Goal: Information Seeking & Learning: Learn about a topic

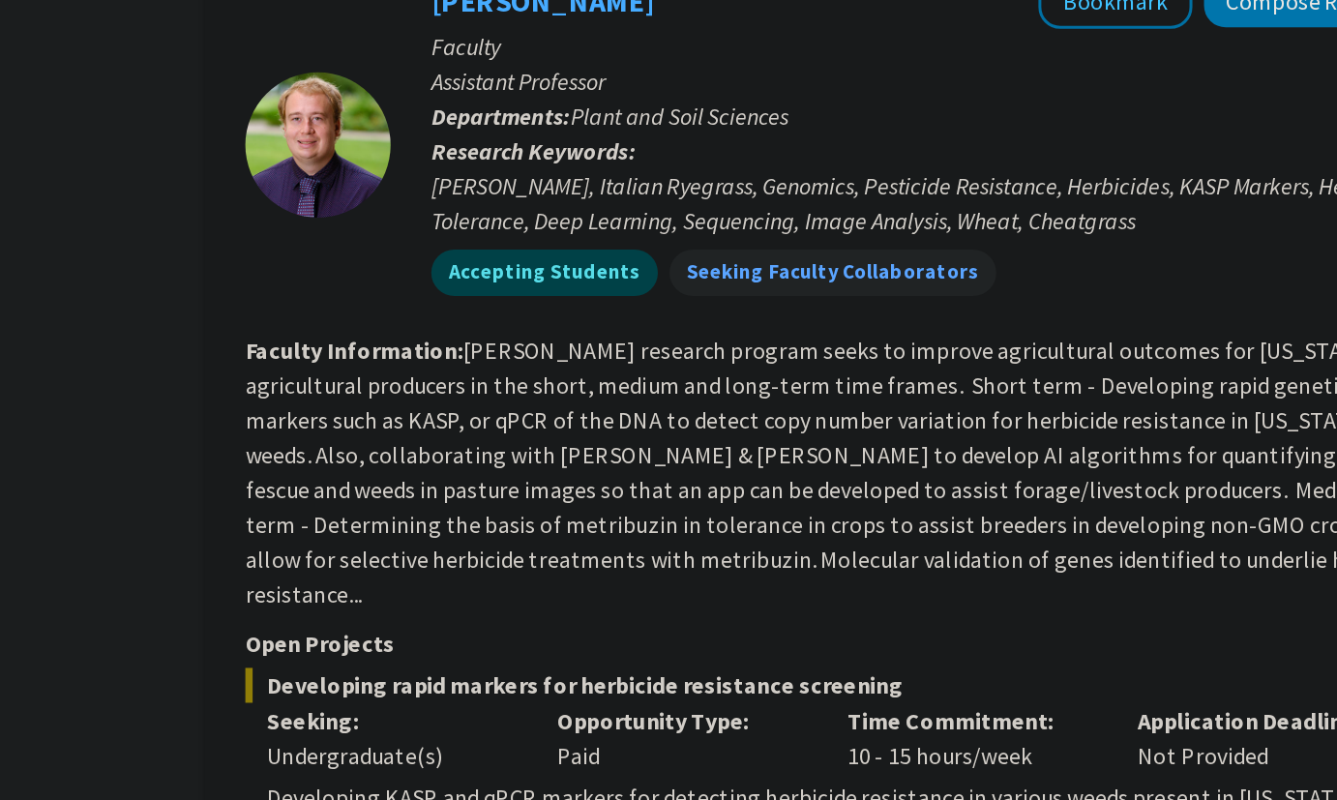
click at [687, 223] on fg-read-more "[PERSON_NAME] research program seeks to improve agricultural outcomes for [US_S…" at bounding box center [812, 314] width 784 height 182
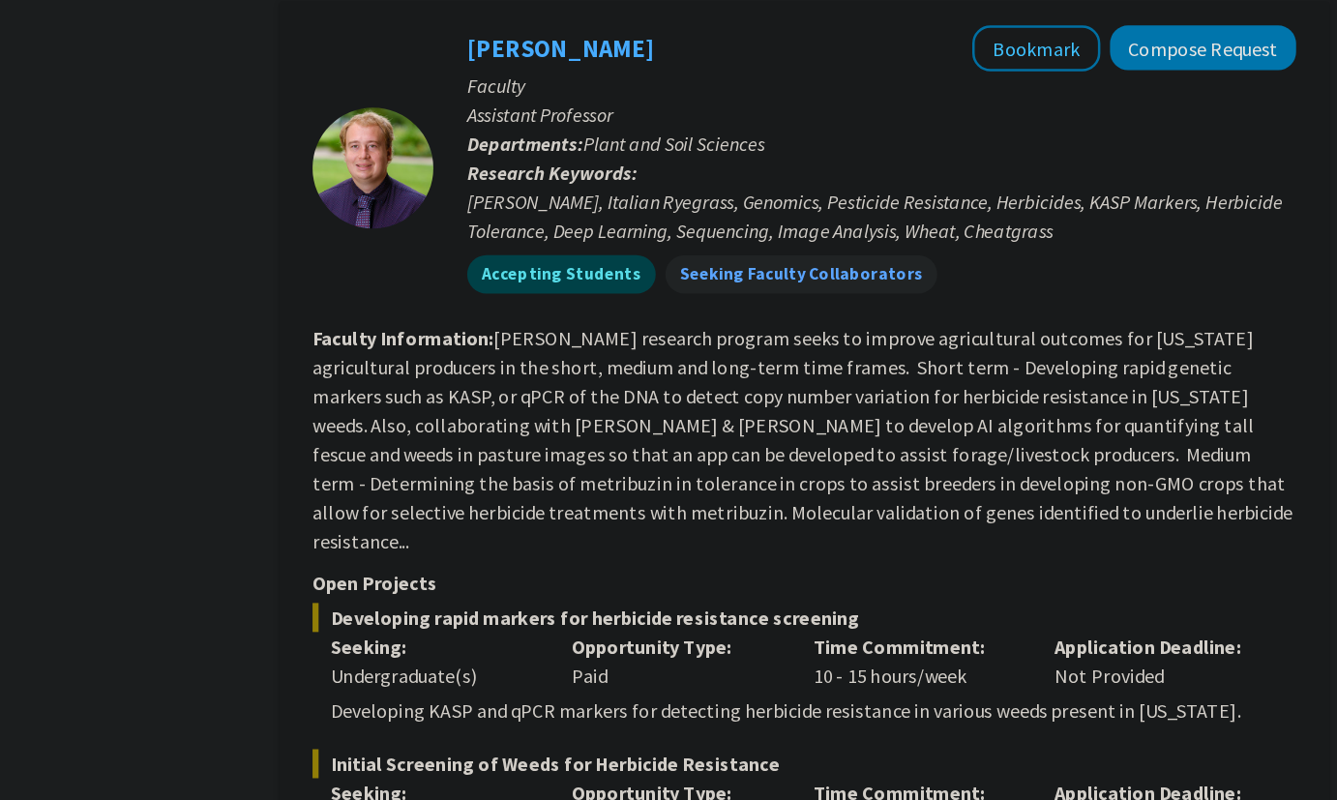
click at [664, 321] on fg-read-more "[PERSON_NAME] research program seeks to improve agricultural outcomes for [US_S…" at bounding box center [812, 352] width 784 height 182
click at [684, 483] on div "Developing rapid markers for herbicide resistance screening Seeking: Undergradu…" at bounding box center [813, 532] width 787 height 98
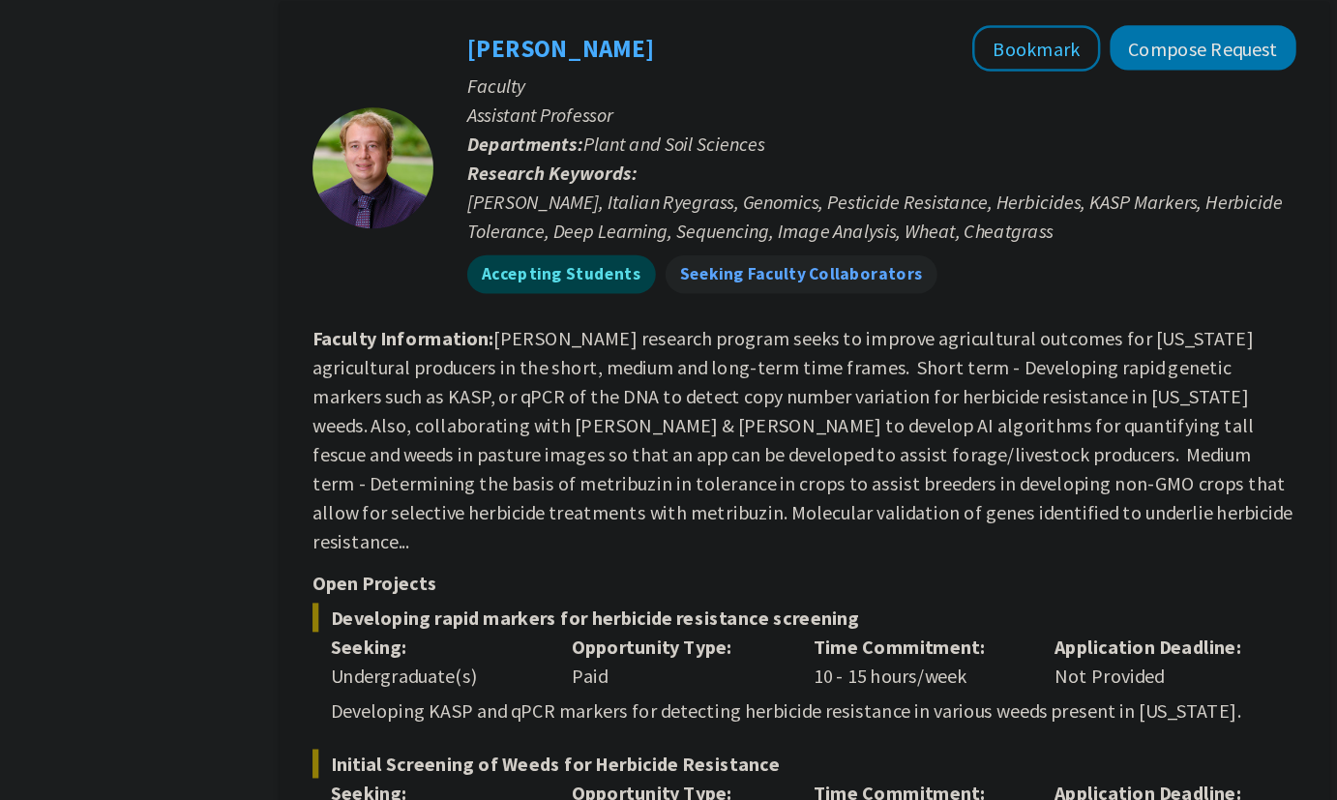
click at [684, 483] on div "Developing rapid markers for herbicide resistance screening Seeking: Undergradu…" at bounding box center [813, 532] width 787 height 98
click at [726, 328] on section "Faculty Information: [PERSON_NAME] research program seeks to improve agricultur…" at bounding box center [813, 352] width 787 height 186
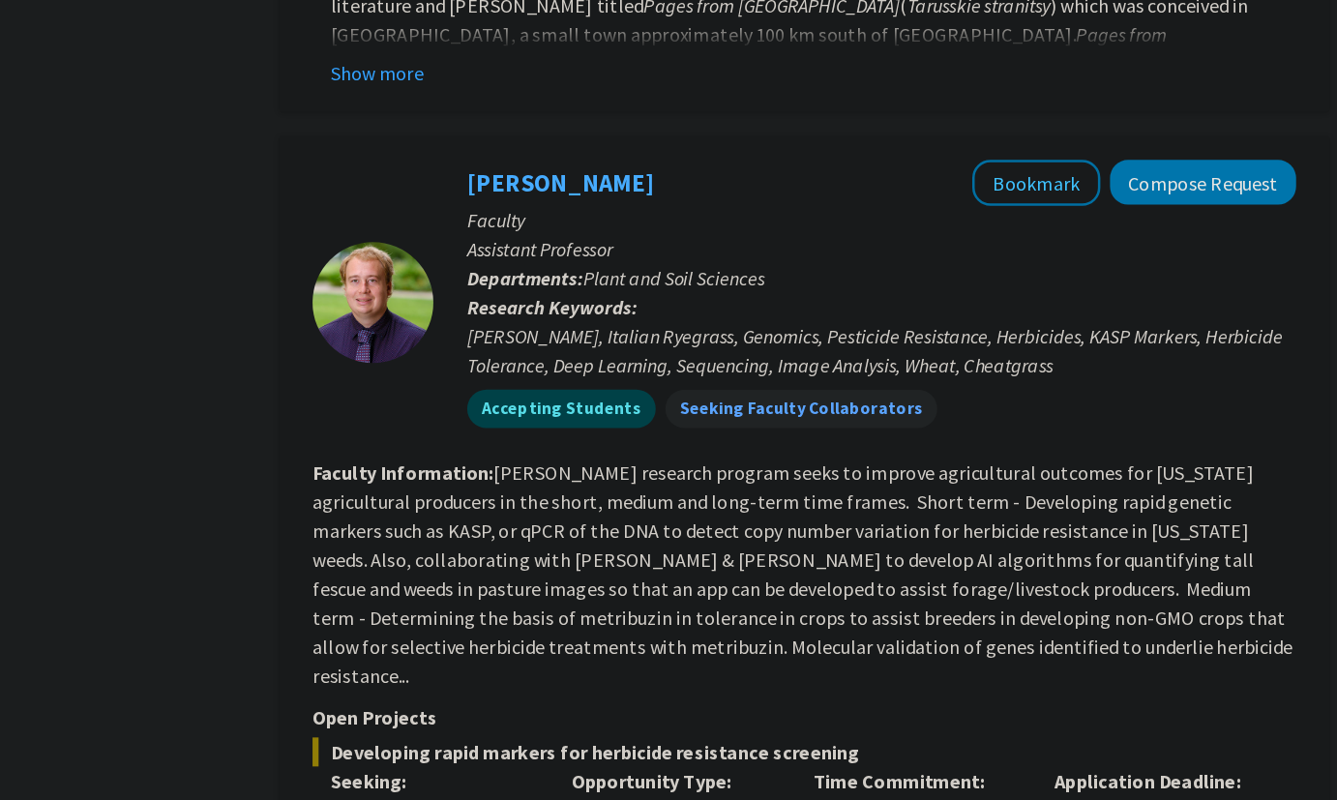
click at [731, 304] on fg-user-badges "Accepting Students Seeking Faculty Collaborators" at bounding box center [876, 323] width 664 height 39
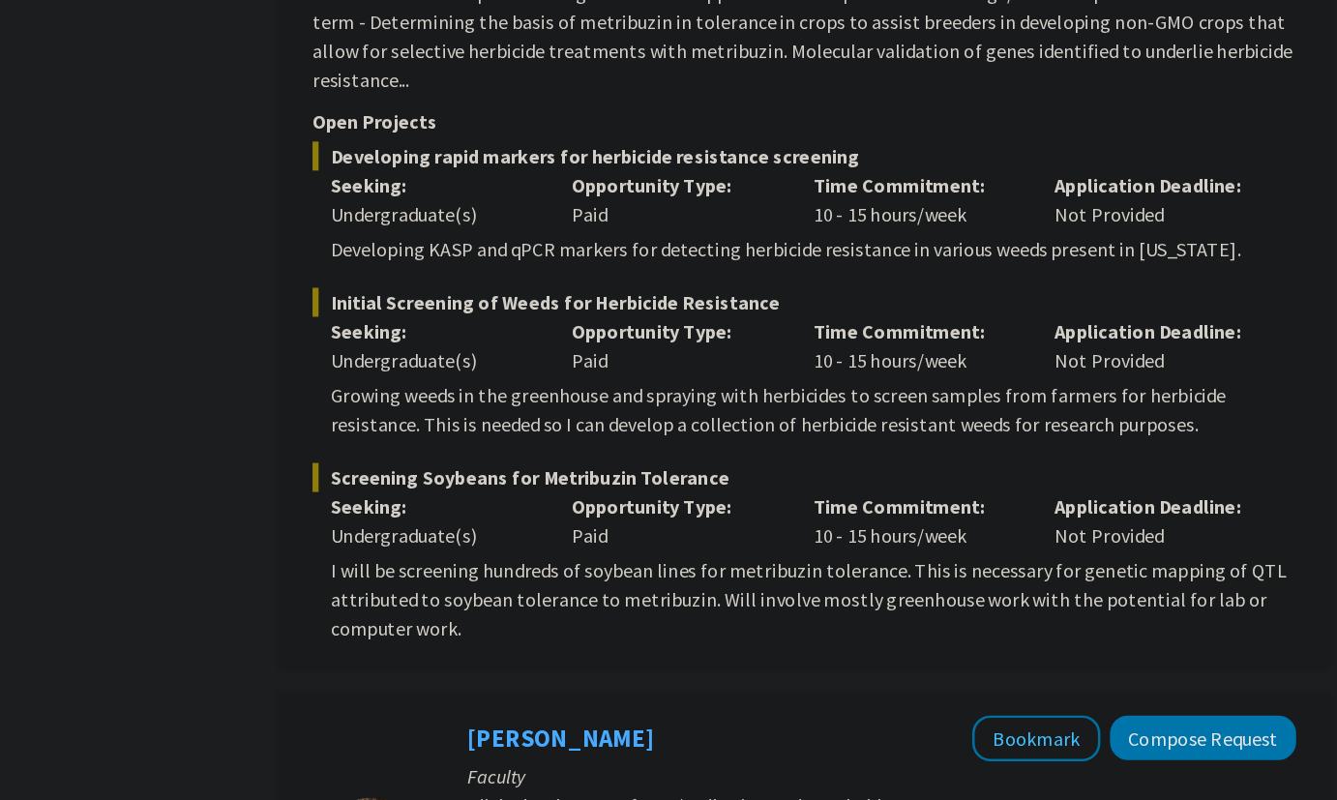
scroll to position [4721, 0]
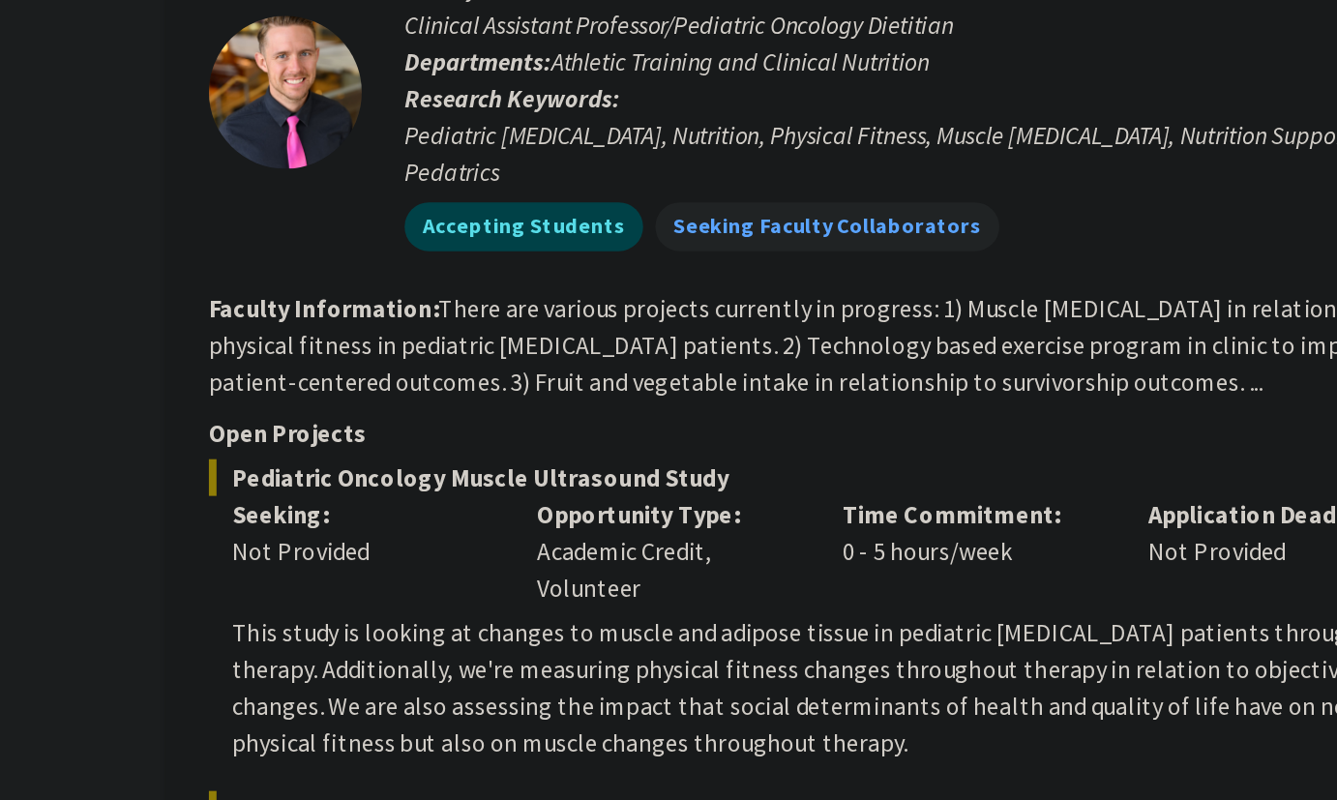
click at [731, 499] on span "Pediatric Oncology Muscle Ultrasound Study" at bounding box center [813, 510] width 787 height 23
click at [716, 394] on fg-read-more "There are various projects currently in progress: 1) Muscle [MEDICAL_DATA] in r…" at bounding box center [793, 427] width 746 height 66
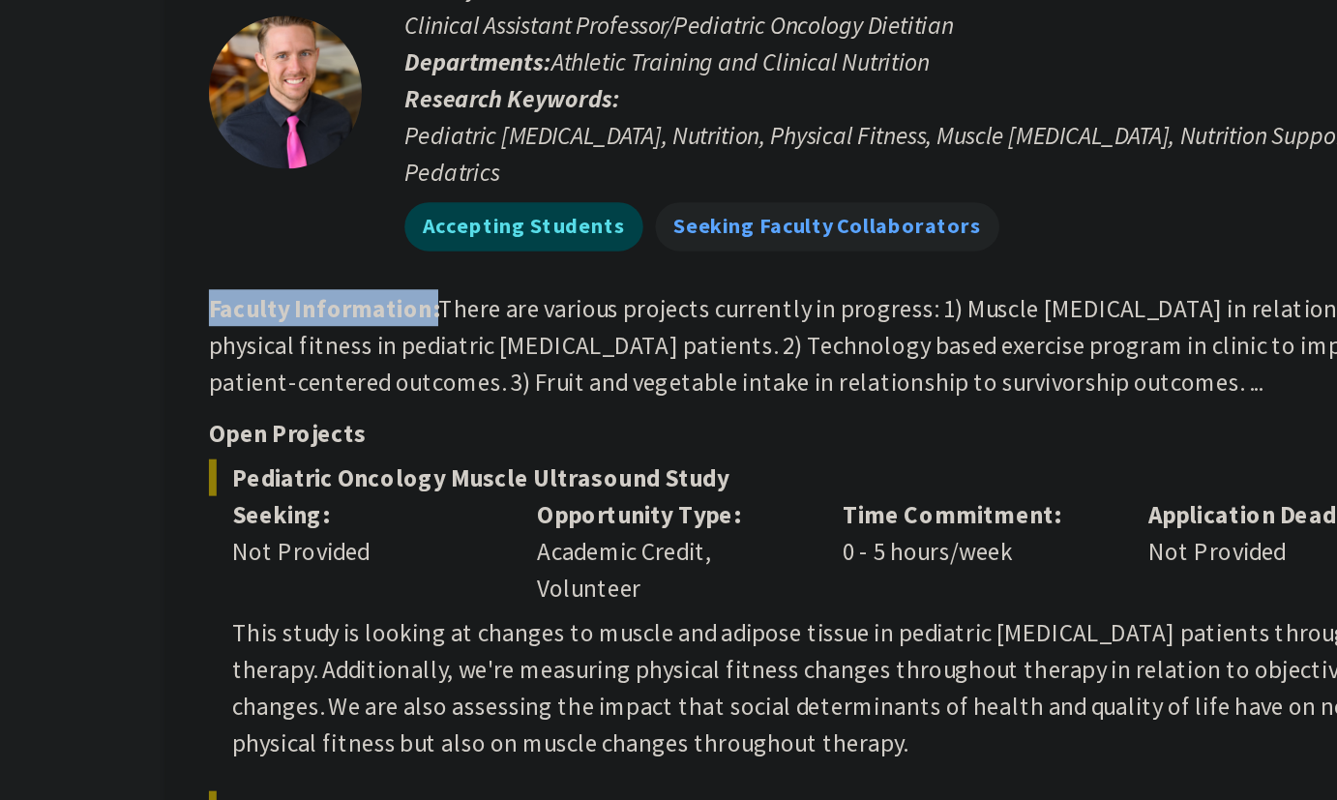
drag, startPoint x: 716, startPoint y: 315, endPoint x: 848, endPoint y: 359, distance: 139.5
click at [744, 394] on fg-read-more "There are various projects currently in progress: 1) Muscle [MEDICAL_DATA] in r…" at bounding box center [793, 427] width 746 height 66
click at [847, 471] on p "Open Projects" at bounding box center [813, 482] width 787 height 23
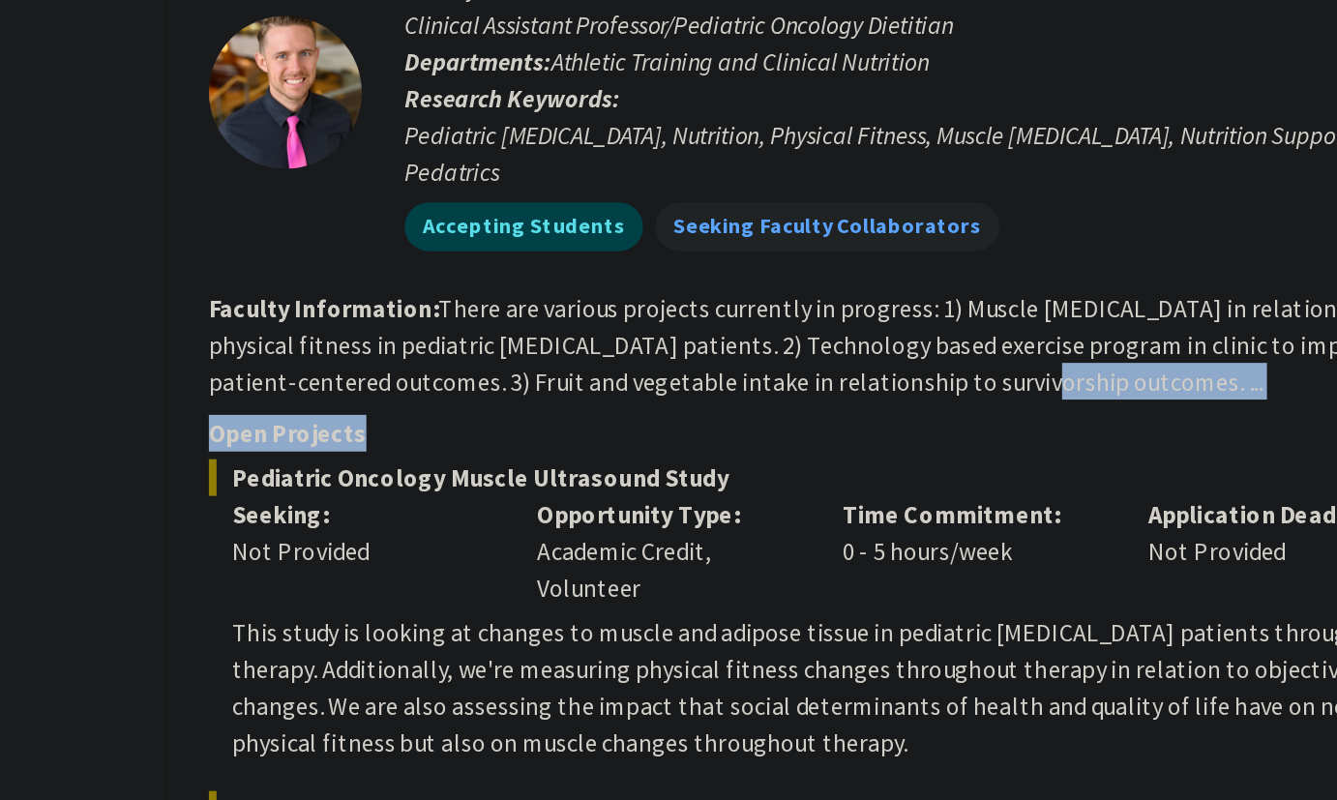
drag, startPoint x: 847, startPoint y: 358, endPoint x: 825, endPoint y: 315, distance: 48.0
click at [825, 315] on fg-search-faculty "[PERSON_NAME] Bookmark Compose Request Faculty Clinical Assistant Professor/Ped…" at bounding box center [813, 631] width 787 height 957
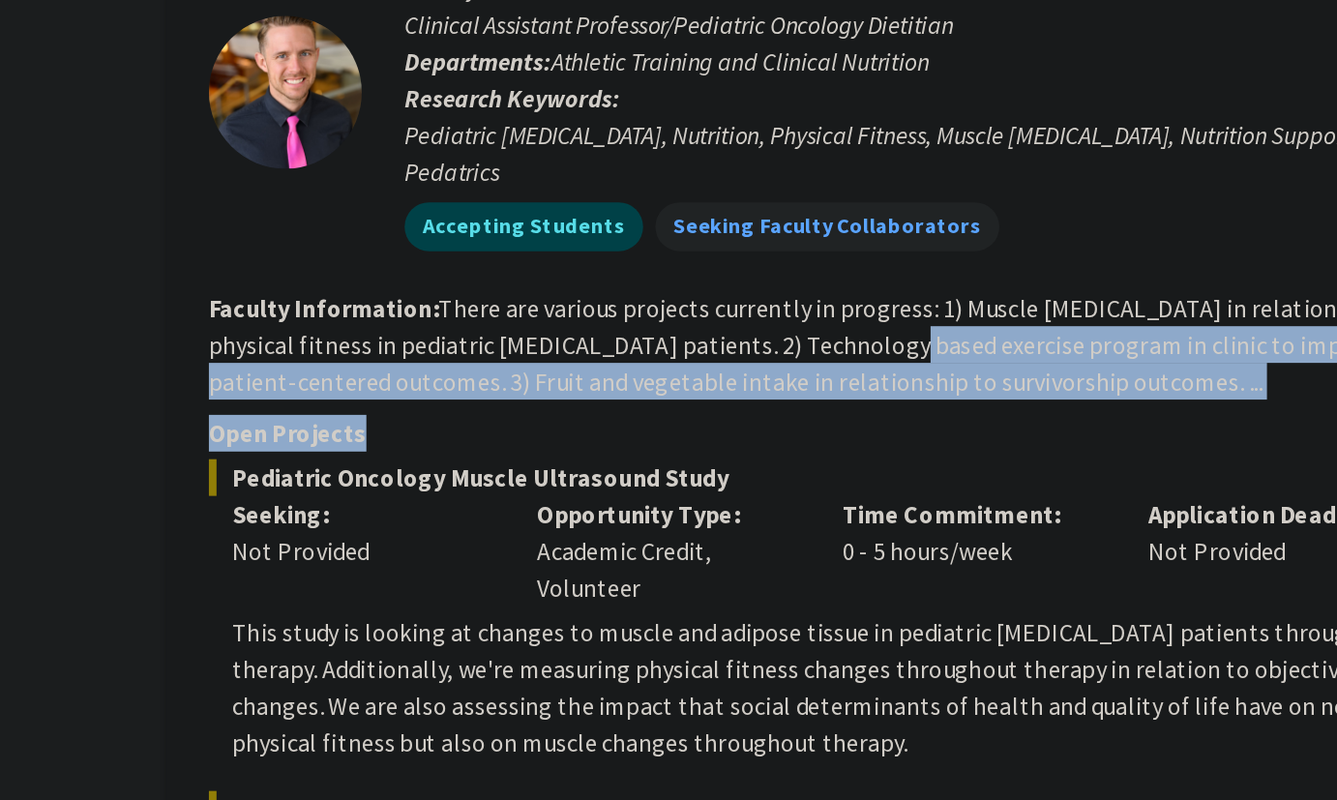
click at [825, 394] on fg-read-more "There are various projects currently in progress: 1) Muscle [MEDICAL_DATA] in r…" at bounding box center [793, 427] width 746 height 66
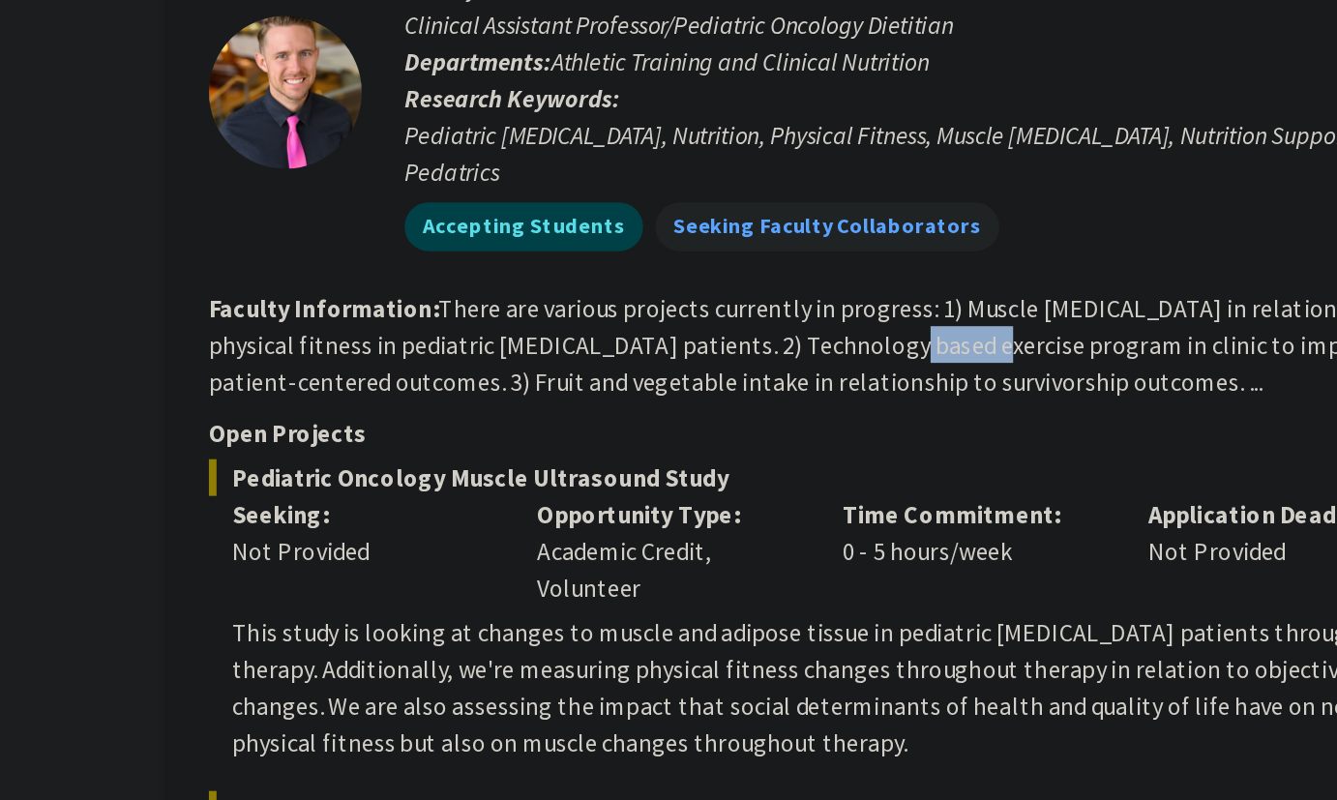
drag, startPoint x: 825, startPoint y: 315, endPoint x: 780, endPoint y: 310, distance: 45.8
click at [806, 394] on fg-read-more "There are various projects currently in progress: 1) Muscle [MEDICAL_DATA] in r…" at bounding box center [793, 427] width 746 height 66
click at [780, 394] on fg-read-more "There are various projects currently in progress: 1) Muscle [MEDICAL_DATA] in r…" at bounding box center [793, 427] width 746 height 66
drag, startPoint x: 780, startPoint y: 310, endPoint x: 699, endPoint y: 310, distance: 80.3
click at [704, 394] on fg-read-more "There are various projects currently in progress: 1) Muscle [MEDICAL_DATA] in r…" at bounding box center [793, 427] width 746 height 66
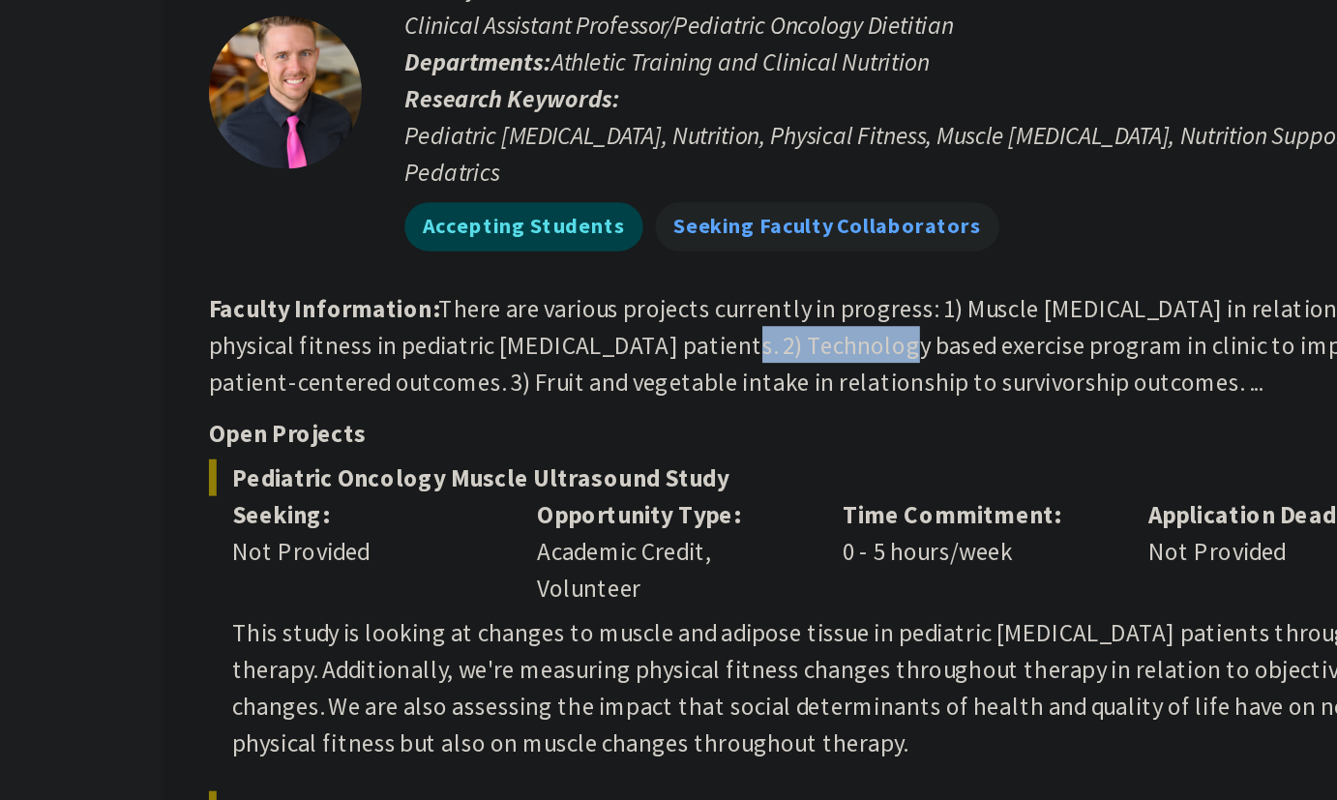
click at [699, 394] on fg-read-more "There are various projects currently in progress: 1) Muscle [MEDICAL_DATA] in r…" at bounding box center [793, 427] width 746 height 66
drag, startPoint x: 699, startPoint y: 310, endPoint x: 883, endPoint y: 310, distance: 183.8
click at [879, 394] on fg-read-more "There are various projects currently in progress: 1) Muscle [MEDICAL_DATA] in r…" at bounding box center [793, 427] width 746 height 66
click at [883, 394] on fg-read-more "There are various projects currently in progress: 1) Muscle [MEDICAL_DATA] in r…" at bounding box center [793, 427] width 746 height 66
click at [881, 394] on fg-read-more "There are various projects currently in progress: 1) Muscle [MEDICAL_DATA] in r…" at bounding box center [793, 427] width 746 height 66
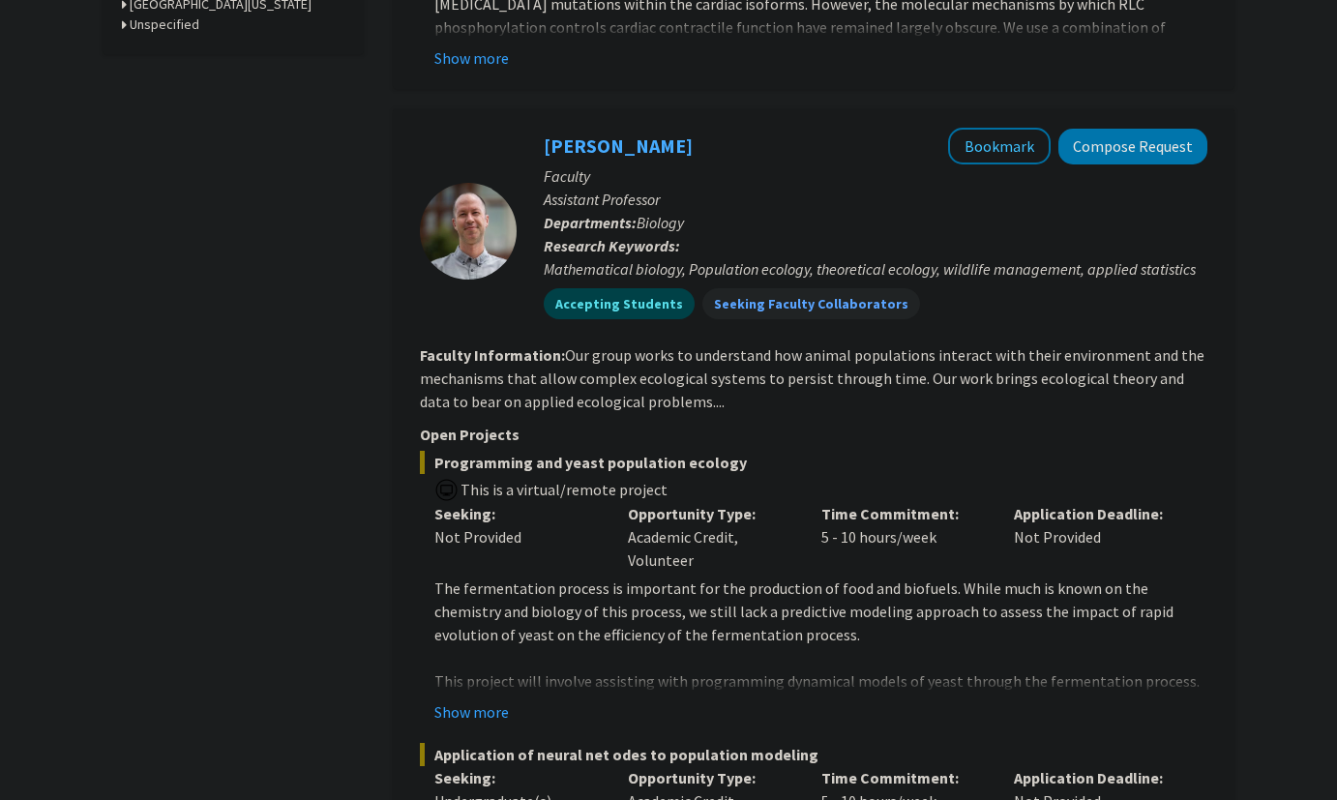
scroll to position [0, 0]
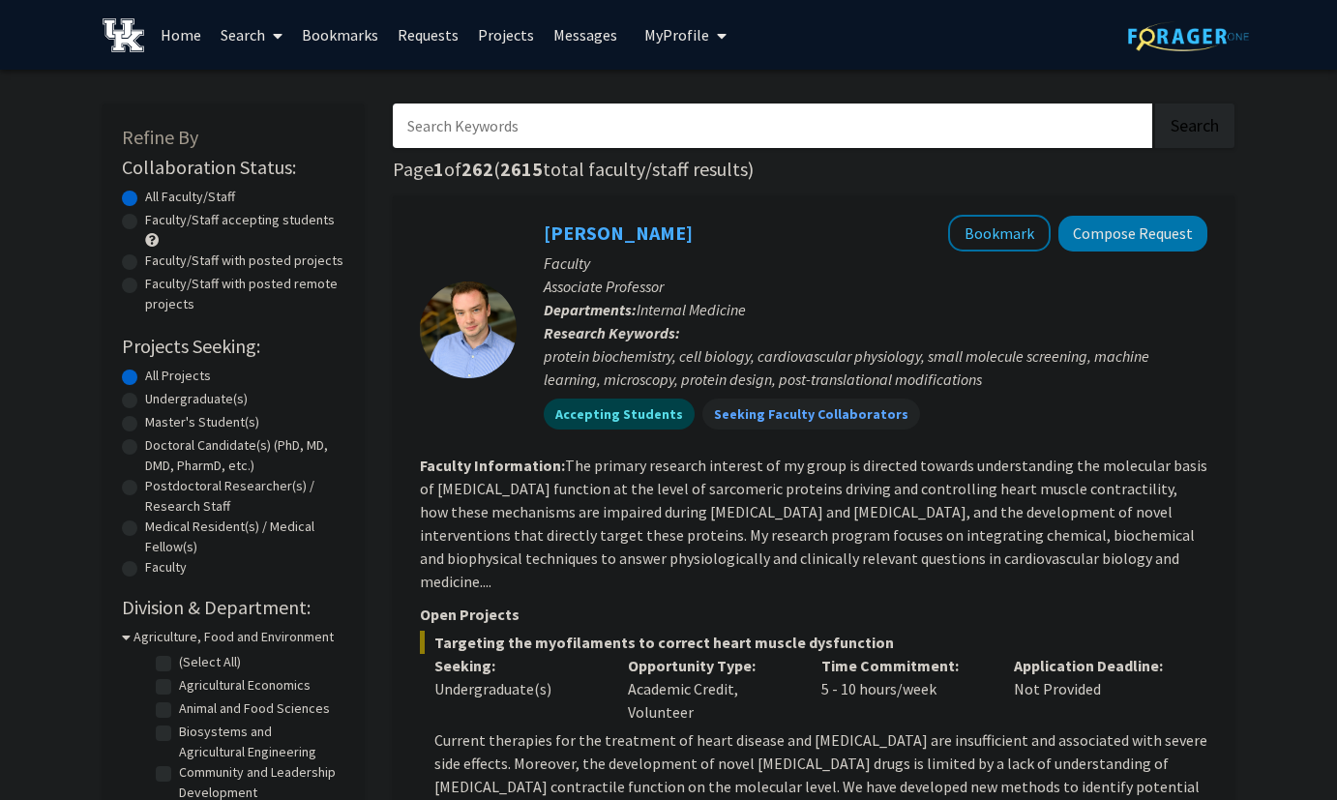
click at [466, 128] on input "Search Keywords" at bounding box center [772, 125] width 759 height 44
type input "physical science"
click at [1155, 103] on button "Search" at bounding box center [1194, 125] width 79 height 44
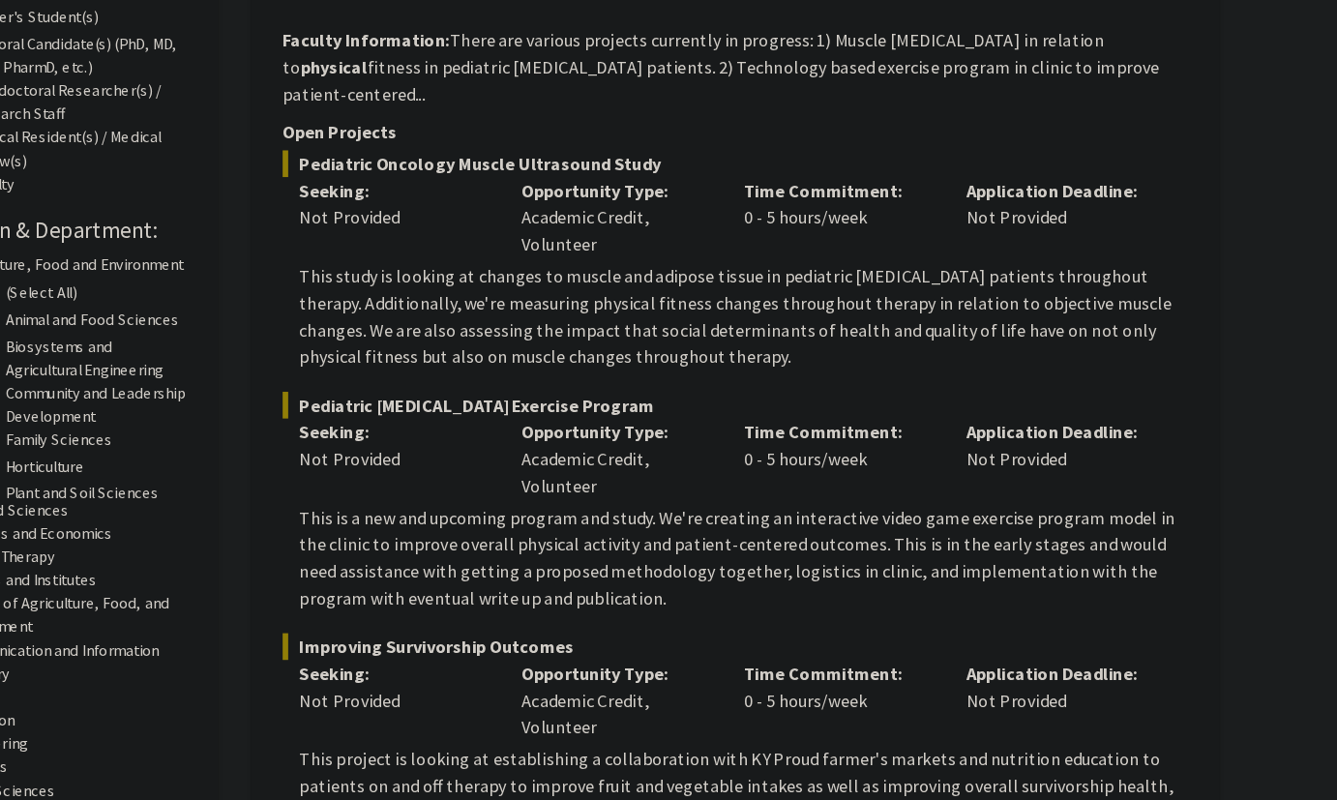
scroll to position [334, 0]
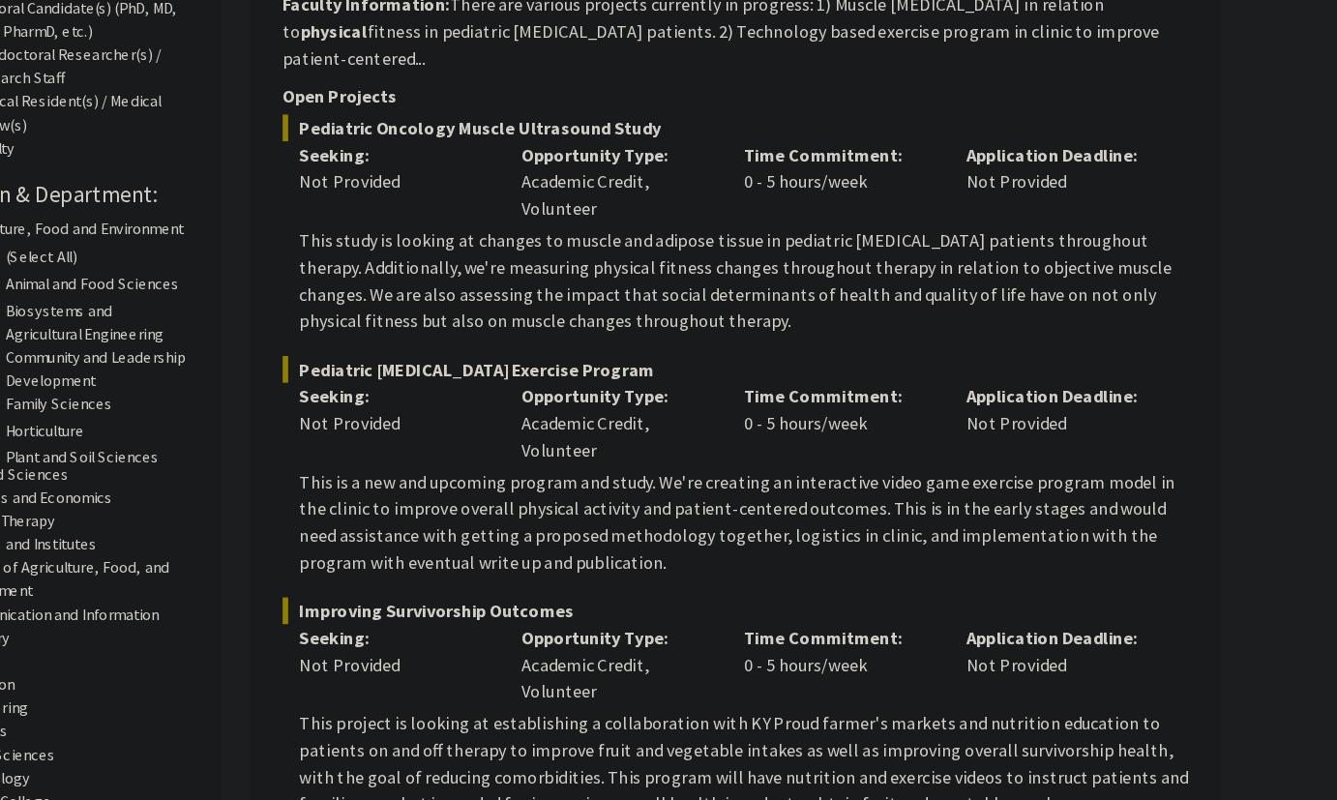
click at [663, 313] on p "This study is looking at changes to muscle and adipose tissue in pediatric [MED…" at bounding box center [820, 348] width 773 height 93
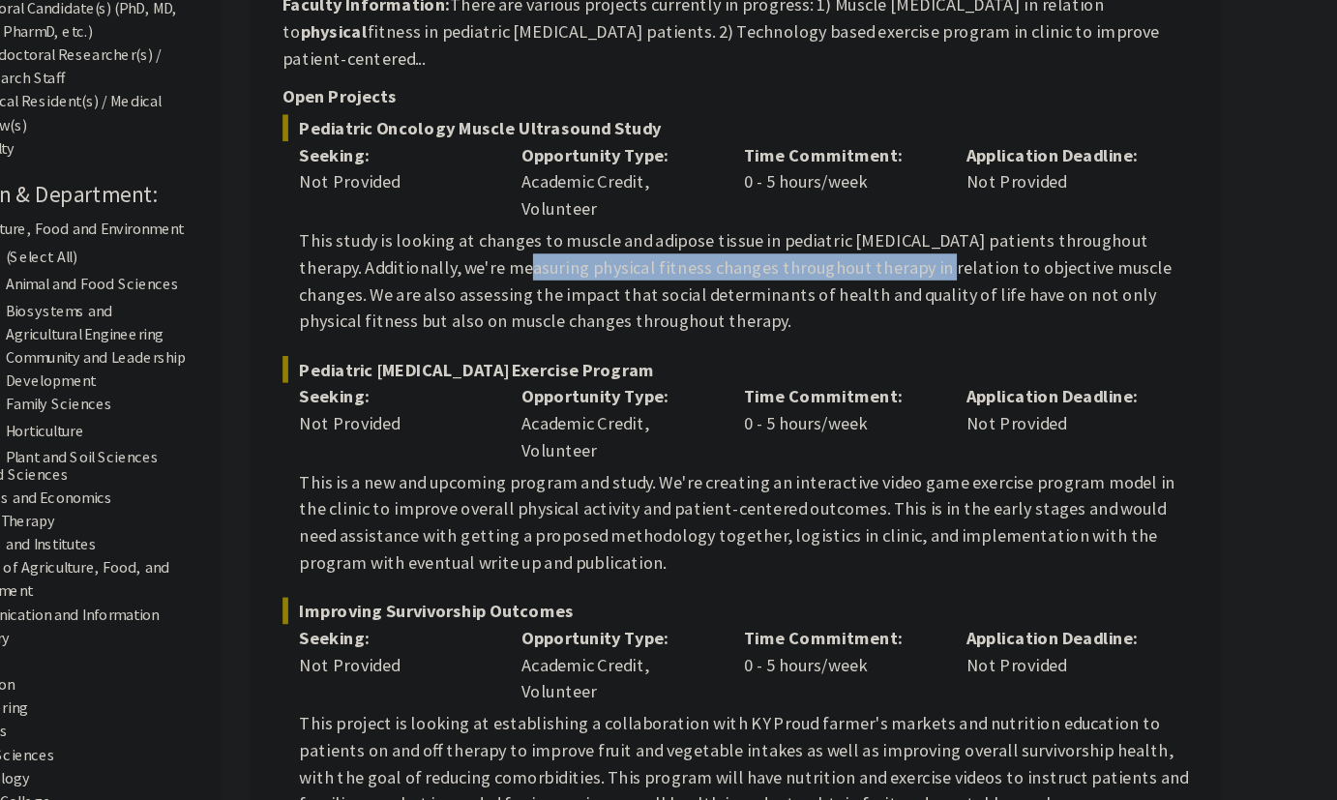
drag, startPoint x: 663, startPoint y: 313, endPoint x: 948, endPoint y: 321, distance: 285.4
click at [948, 322] on p "This study is looking at changes to muscle and adipose tissue in pediatric [MED…" at bounding box center [820, 348] width 773 height 93
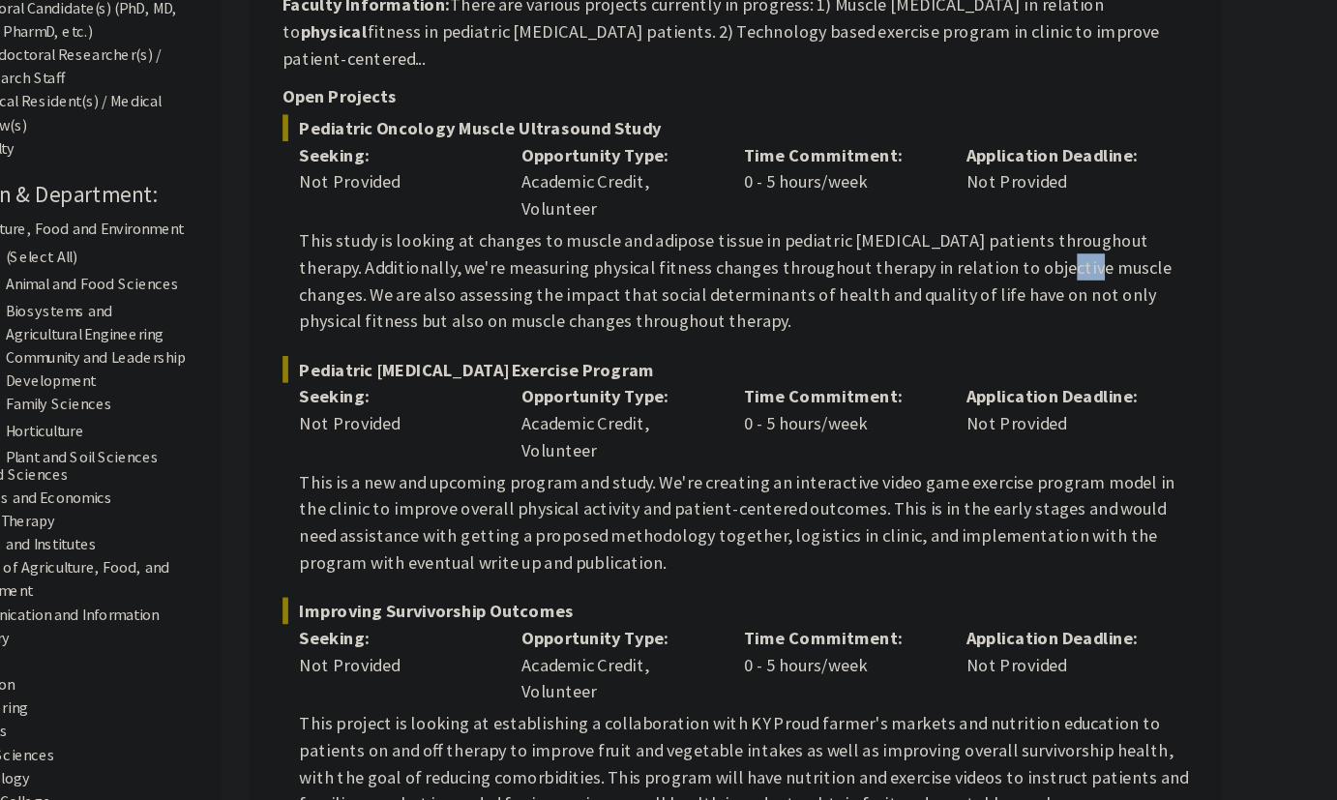
drag, startPoint x: 1082, startPoint y: 319, endPoint x: 1112, endPoint y: 319, distance: 30.0
click at [1112, 319] on p "This study is looking at changes to muscle and adipose tissue in pediatric [MED…" at bounding box center [820, 348] width 773 height 93
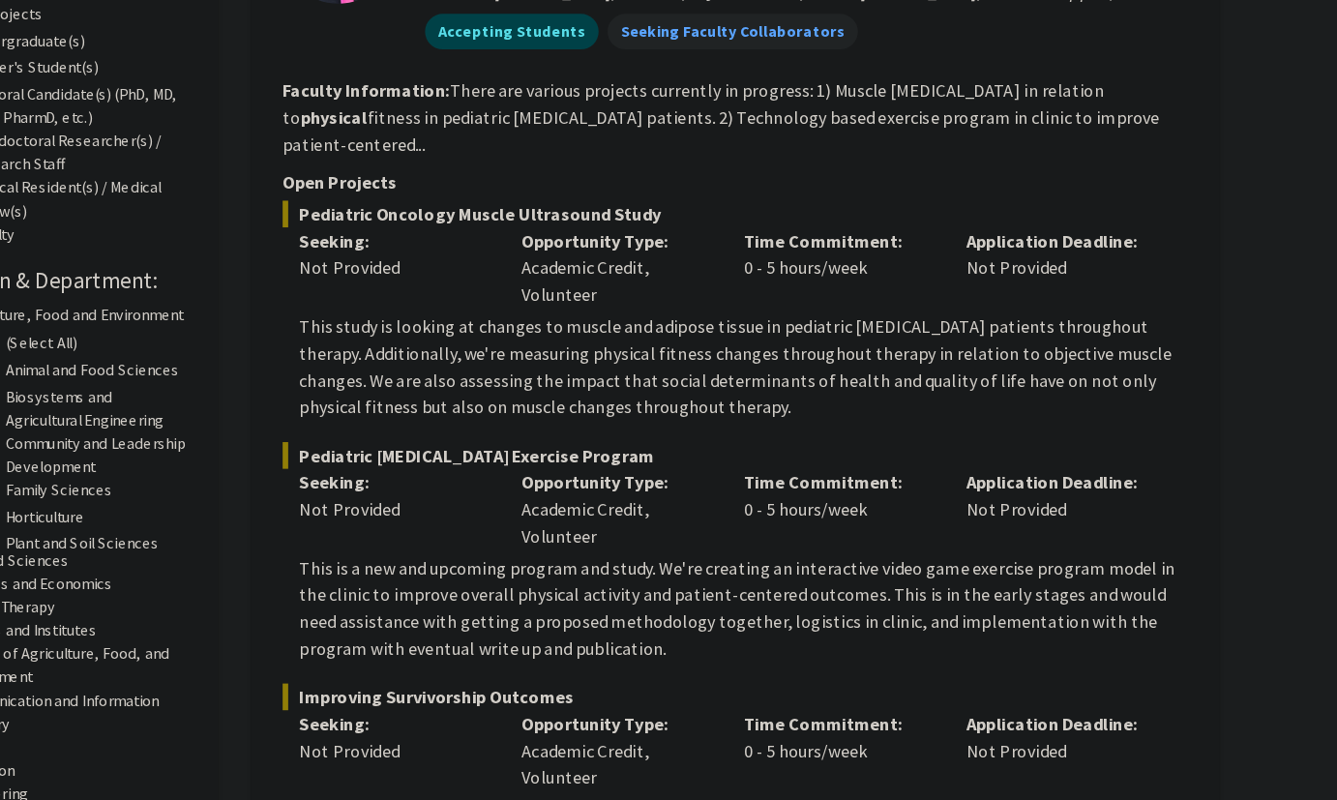
click at [873, 326] on p "This study is looking at changes to muscle and adipose tissue in pediatric [MED…" at bounding box center [820, 348] width 773 height 93
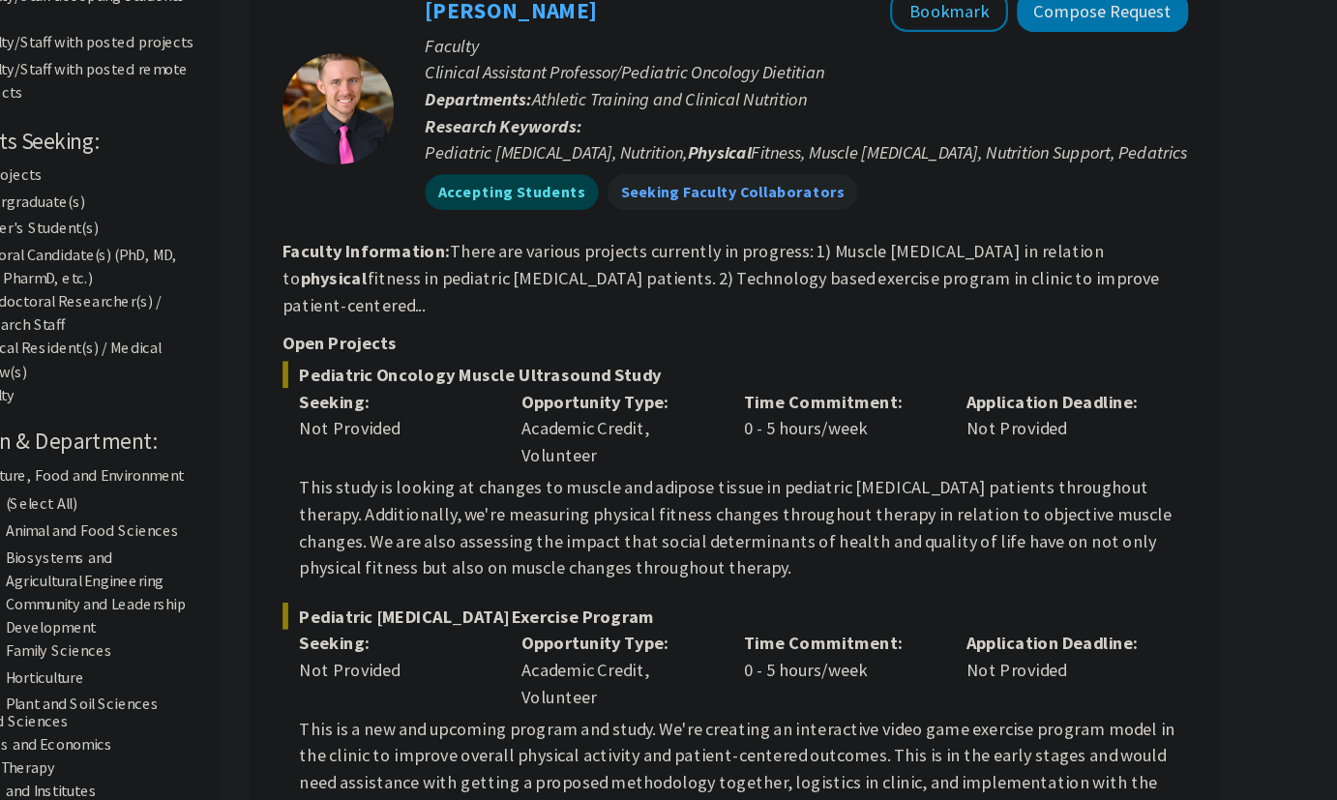
scroll to position [191, 0]
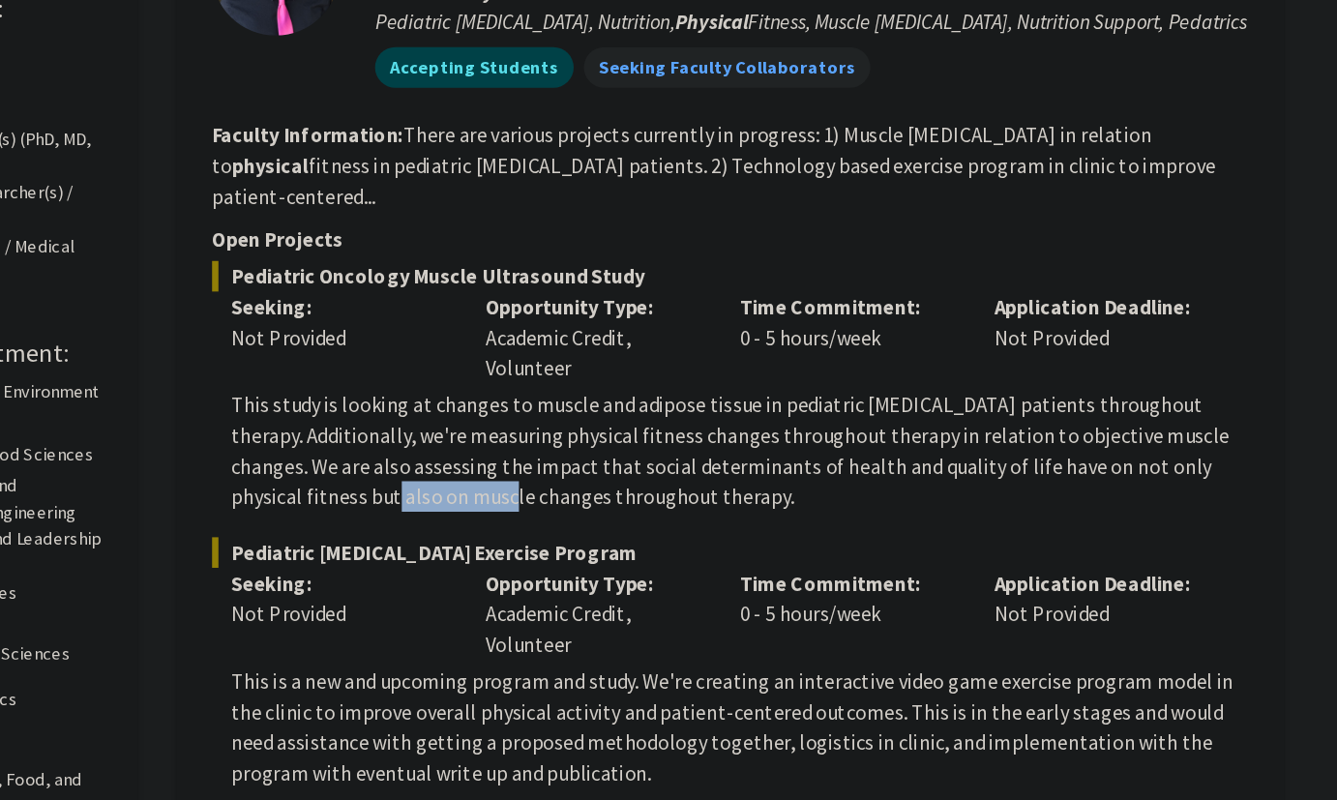
drag, startPoint x: 478, startPoint y: 503, endPoint x: 572, endPoint y: 503, distance: 93.8
click at [572, 503] on p "This study is looking at changes to muscle and adipose tissue in pediatric [MED…" at bounding box center [820, 491] width 773 height 93
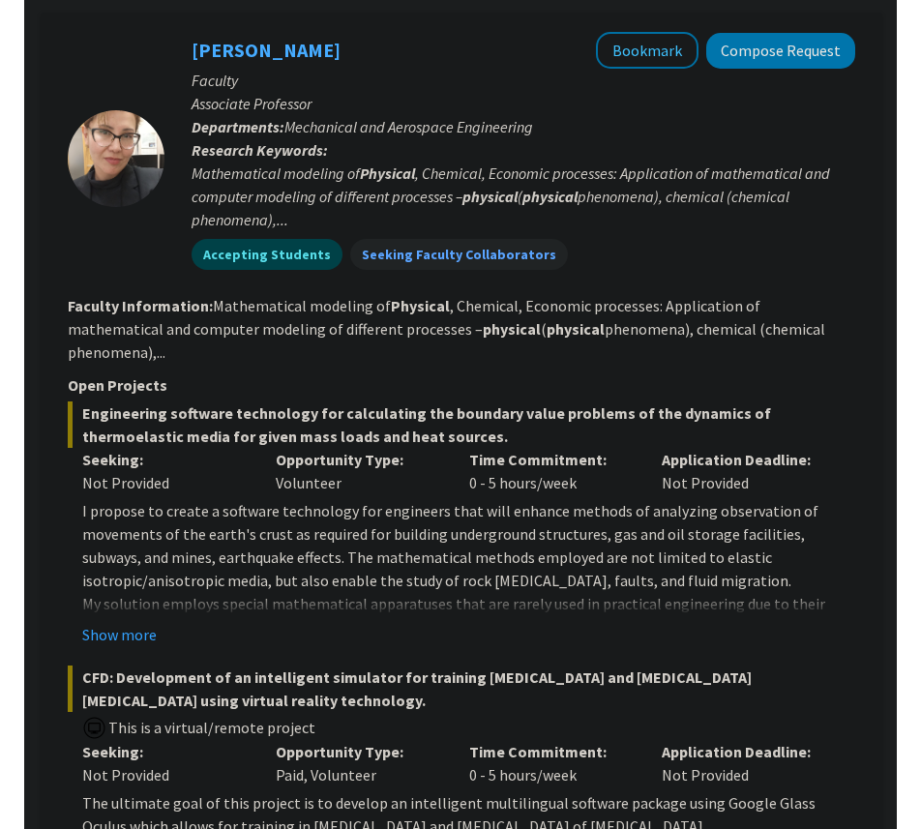
scroll to position [1642, 240]
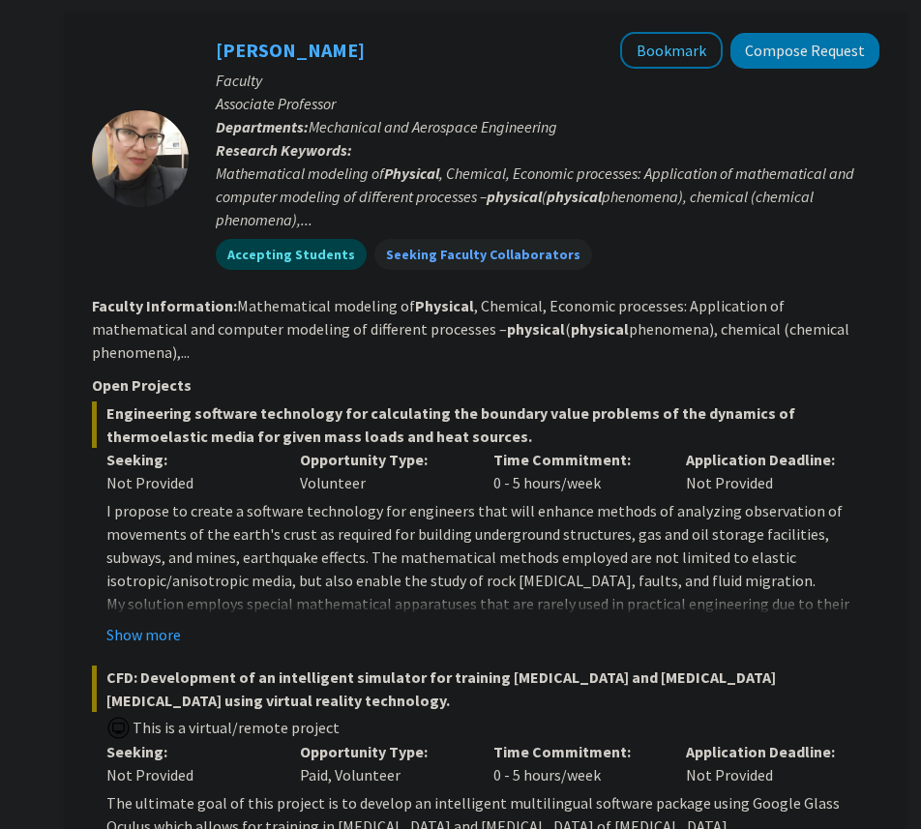
click at [438, 162] on div "Mathematical modeling of Physical , Chemical, Economic processes: Application o…" at bounding box center [548, 197] width 664 height 70
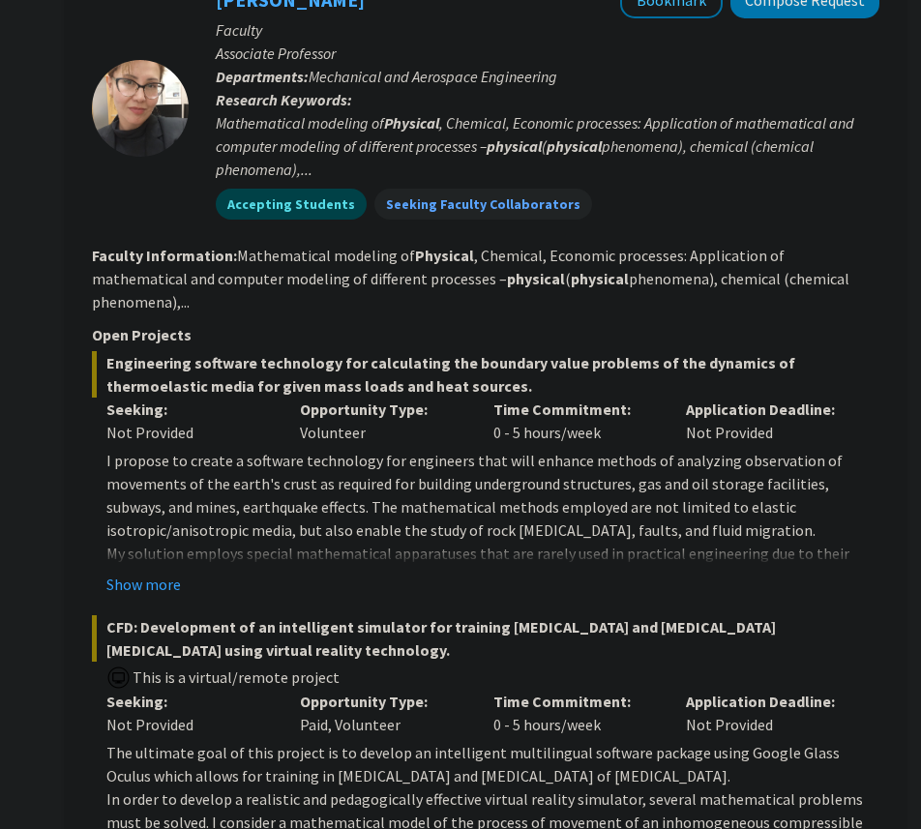
scroll to position [1694, 238]
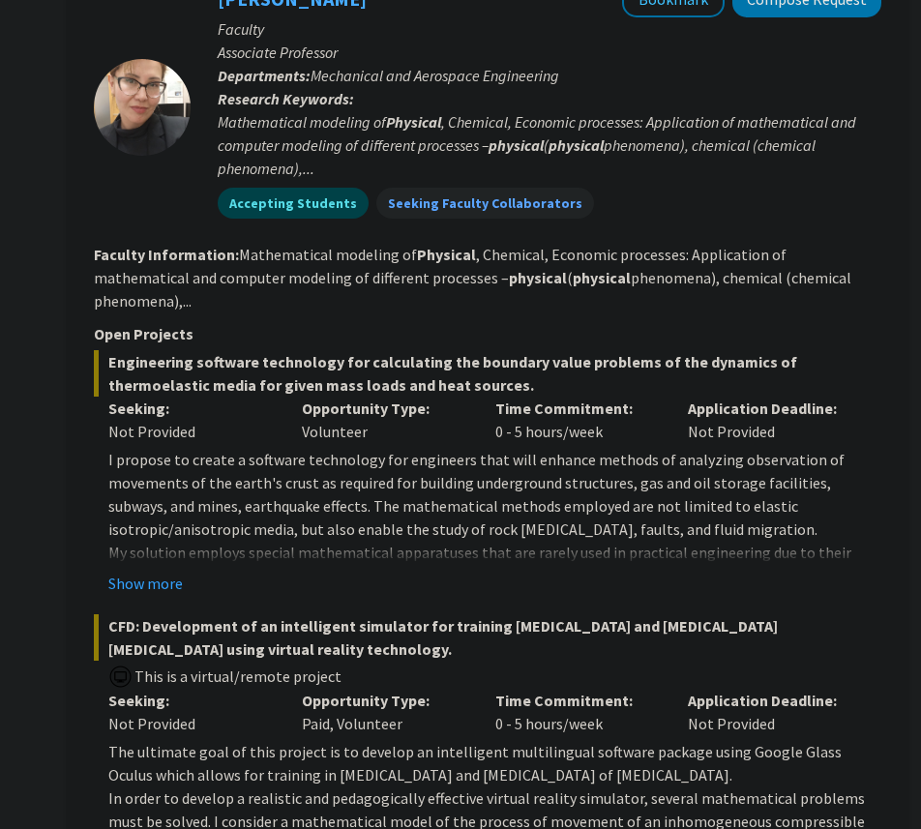
click at [283, 453] on p "I propose to create a software technology for engineers that will enhance metho…" at bounding box center [494, 494] width 773 height 93
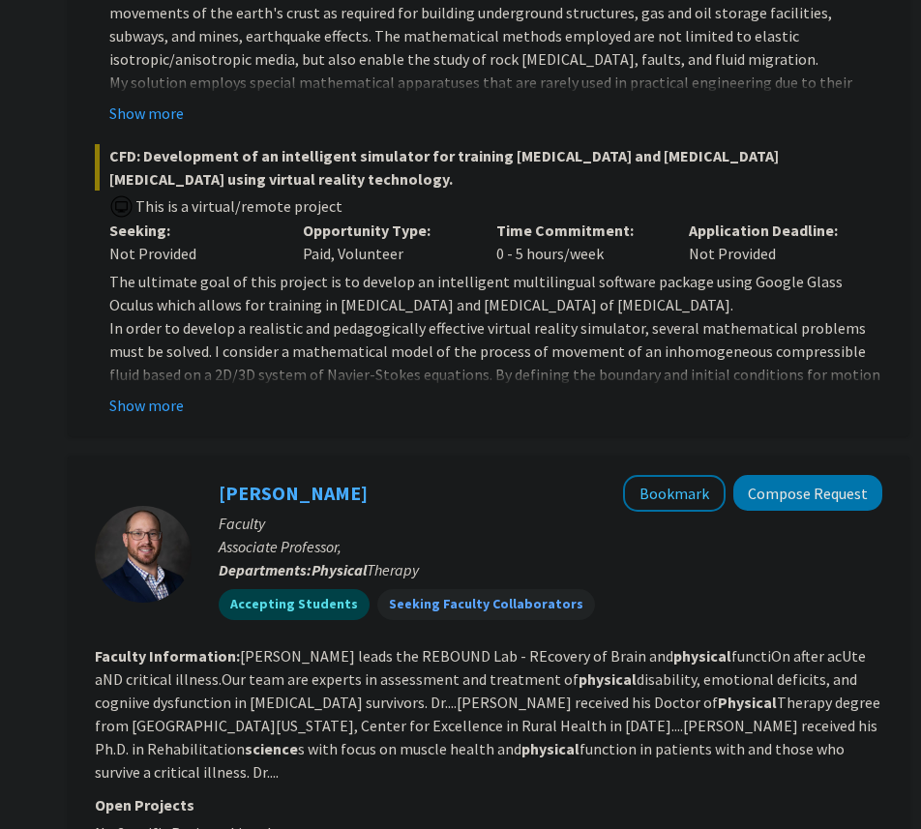
scroll to position [2161, 237]
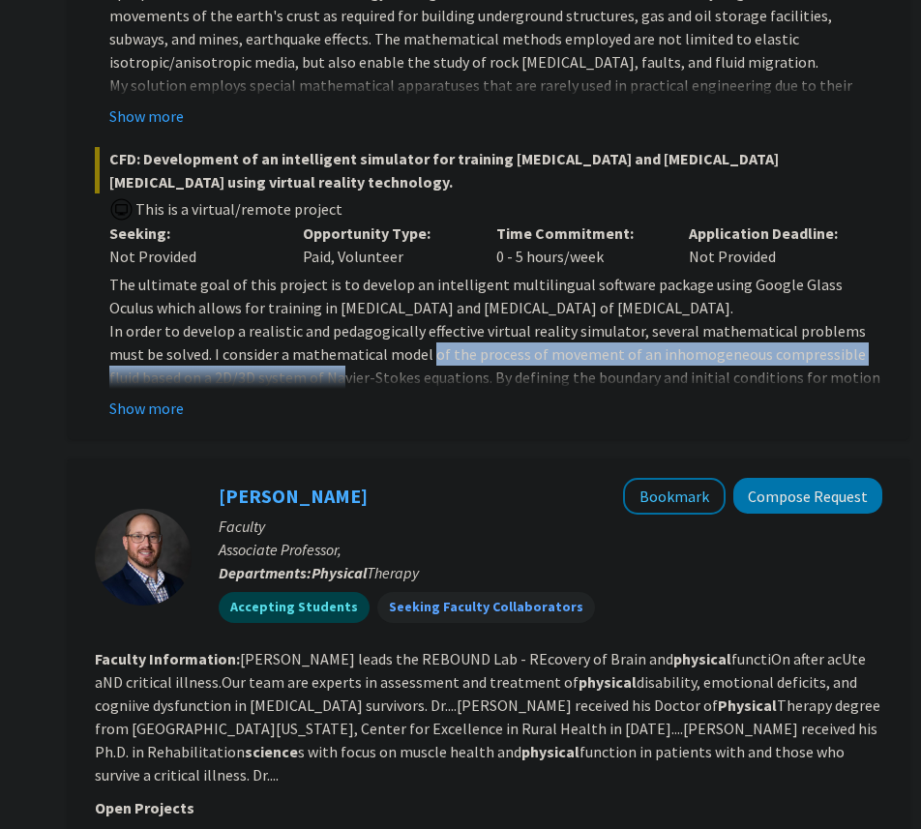
drag, startPoint x: 262, startPoint y: 330, endPoint x: 399, endPoint y: 314, distance: 138.2
click at [399, 319] on p "In order to develop a realistic and pedagogically effective virtual reality sim…" at bounding box center [495, 400] width 773 height 162
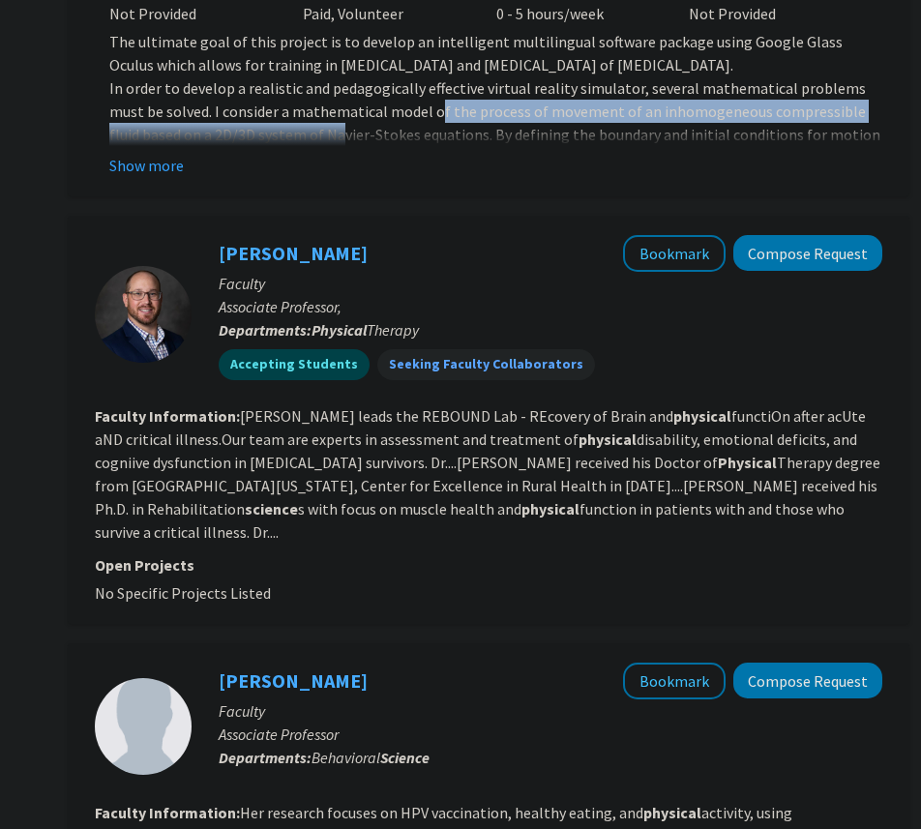
scroll to position [2524, 237]
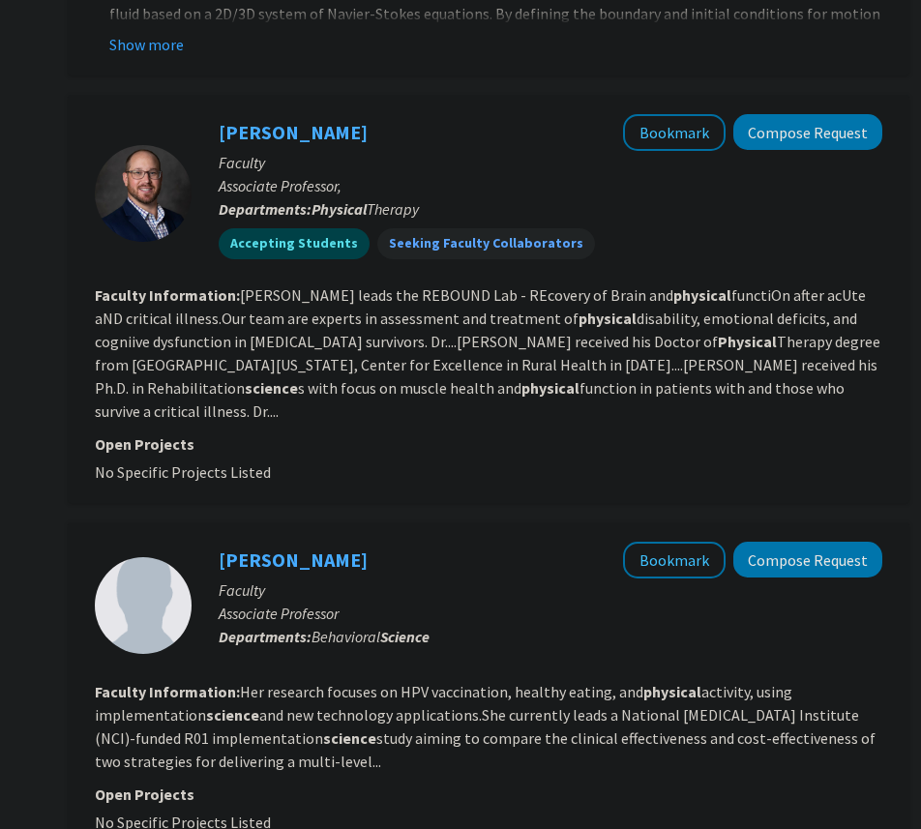
click at [399, 314] on fg-read-more "[PERSON_NAME] leads the REBOUND Lab - REcovery of Brain and physical functiOn a…" at bounding box center [487, 352] width 785 height 135
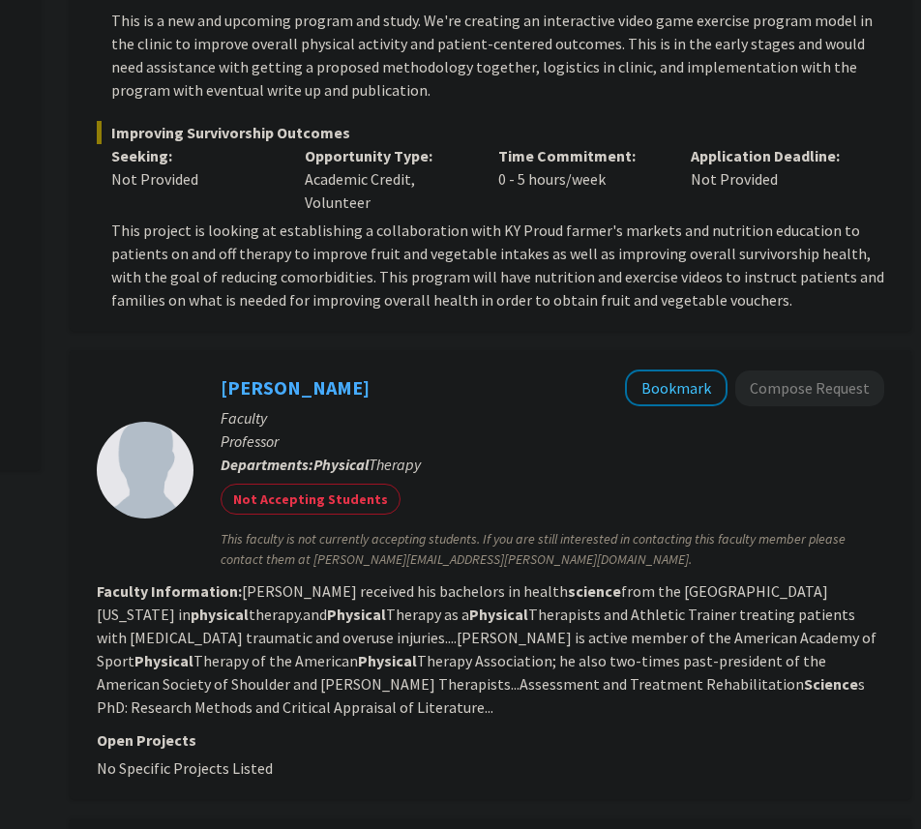
scroll to position [0, 235]
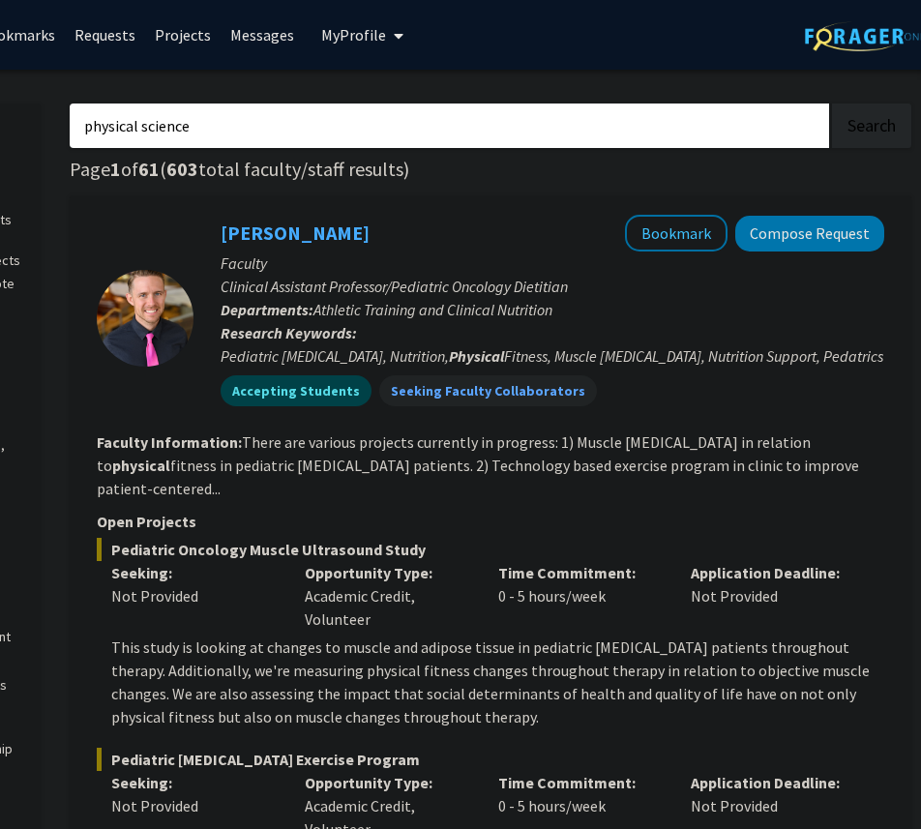
click at [773, 305] on p "Departments: Athletic Training and Clinical Nutrition" at bounding box center [553, 309] width 664 height 23
click at [797, 240] on button "Compose Request" at bounding box center [809, 234] width 149 height 36
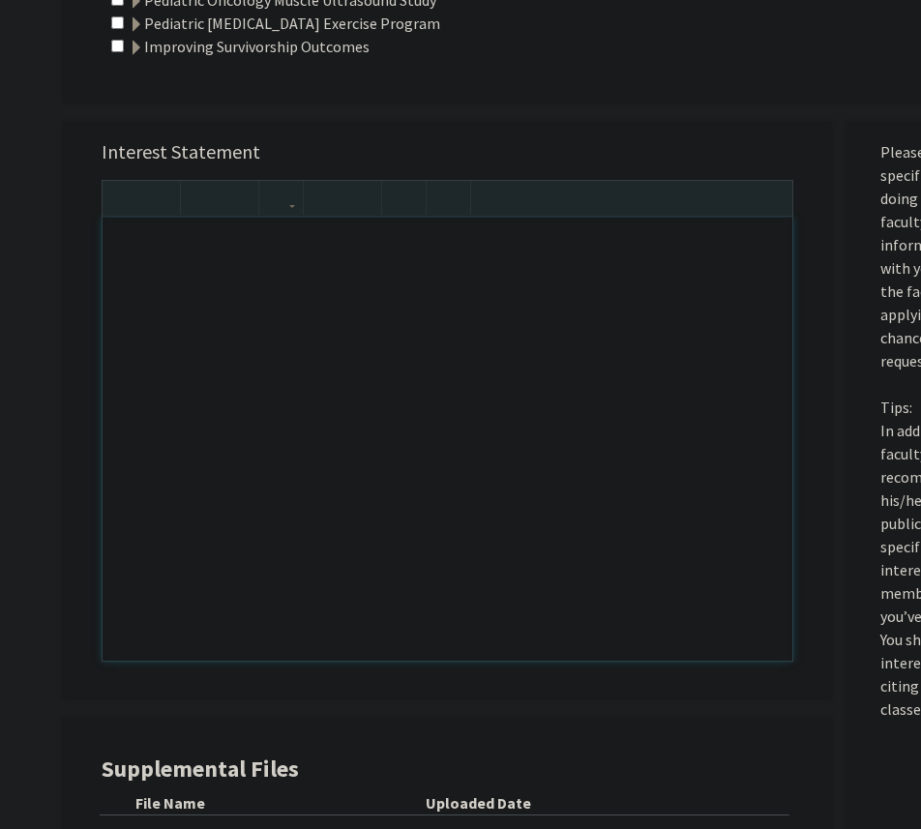
scroll to position [565, 0]
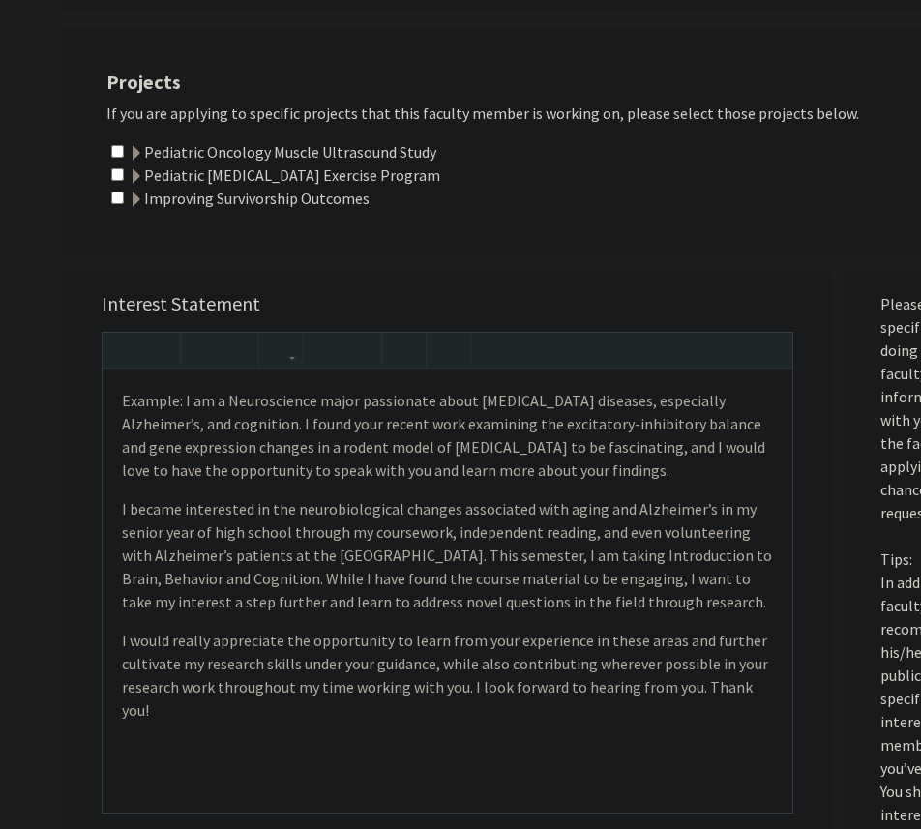
click at [251, 287] on div "Interest Statement Example: I am a Neuroscience major passionate about [MEDICAL…" at bounding box center [447, 561] width 730 height 576
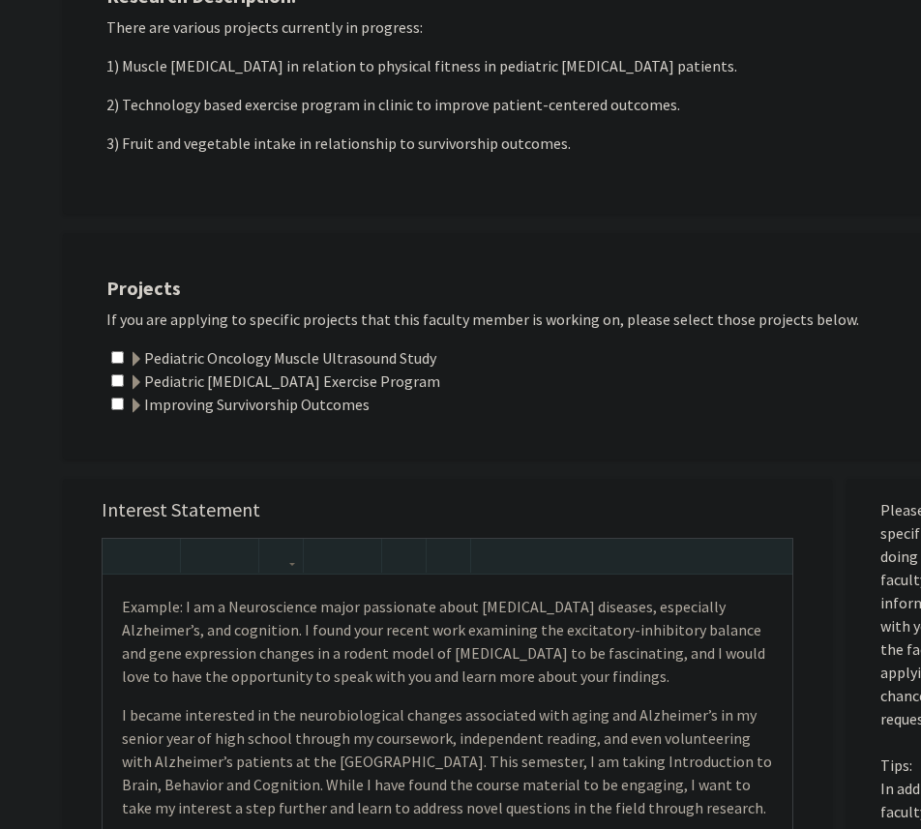
scroll to position [358, 0]
click at [117, 362] on input "checkbox" at bounding box center [117, 358] width 13 height 13
checkbox input "true"
click at [123, 382] on input "checkbox" at bounding box center [117, 381] width 13 height 13
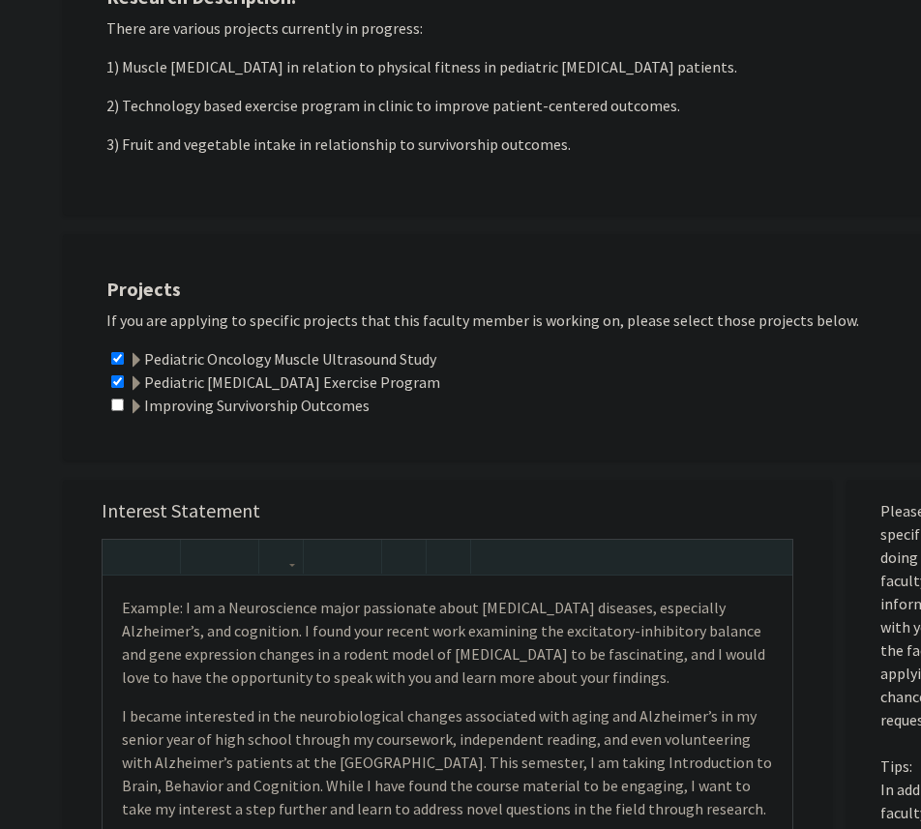
checkbox input "false"
click at [119, 354] on input "checkbox" at bounding box center [117, 358] width 13 height 13
checkbox input "false"
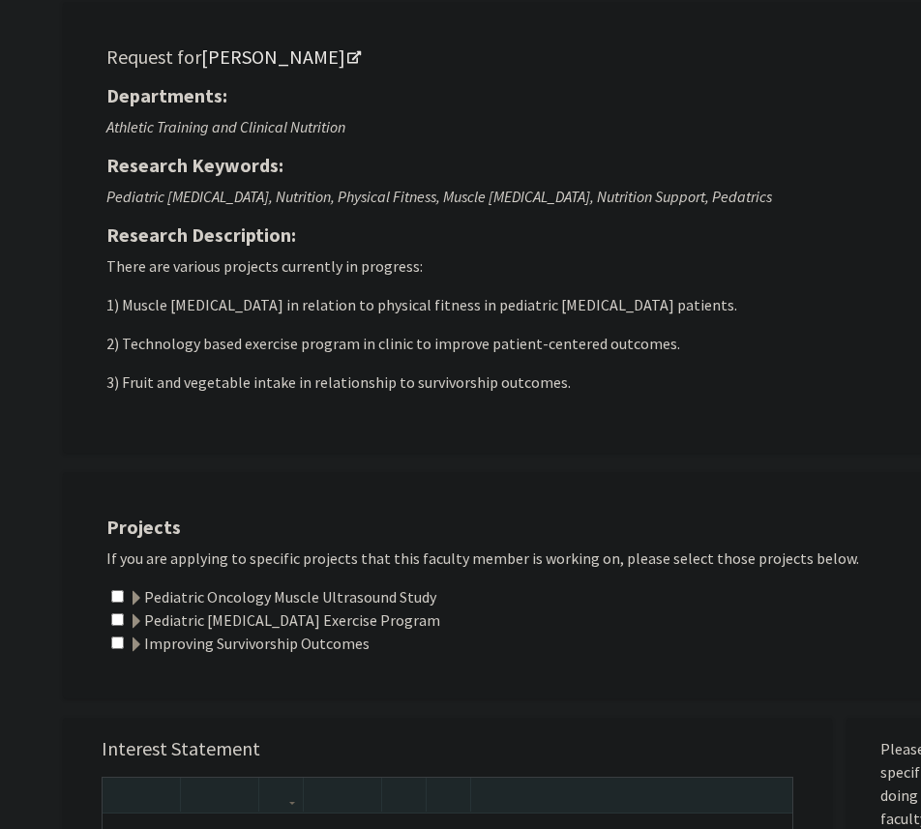
scroll to position [0, 0]
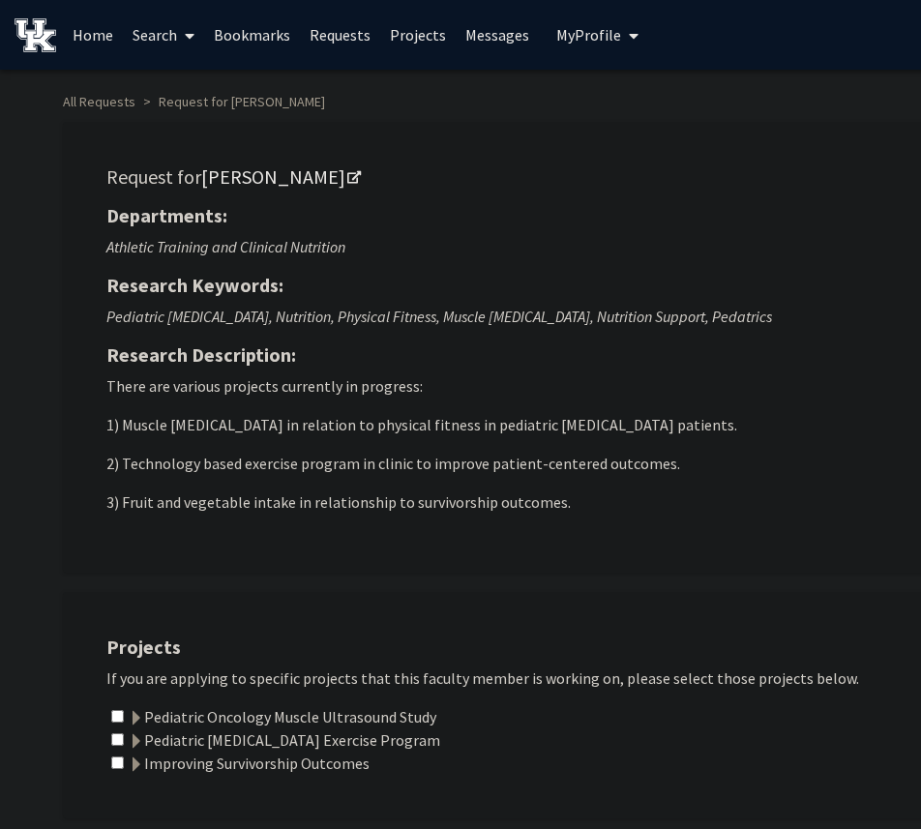
click at [608, 486] on p "There are various projects currently in progress: 1) Muscle [MEDICAL_DATA] in r…" at bounding box center [587, 443] width 962 height 139
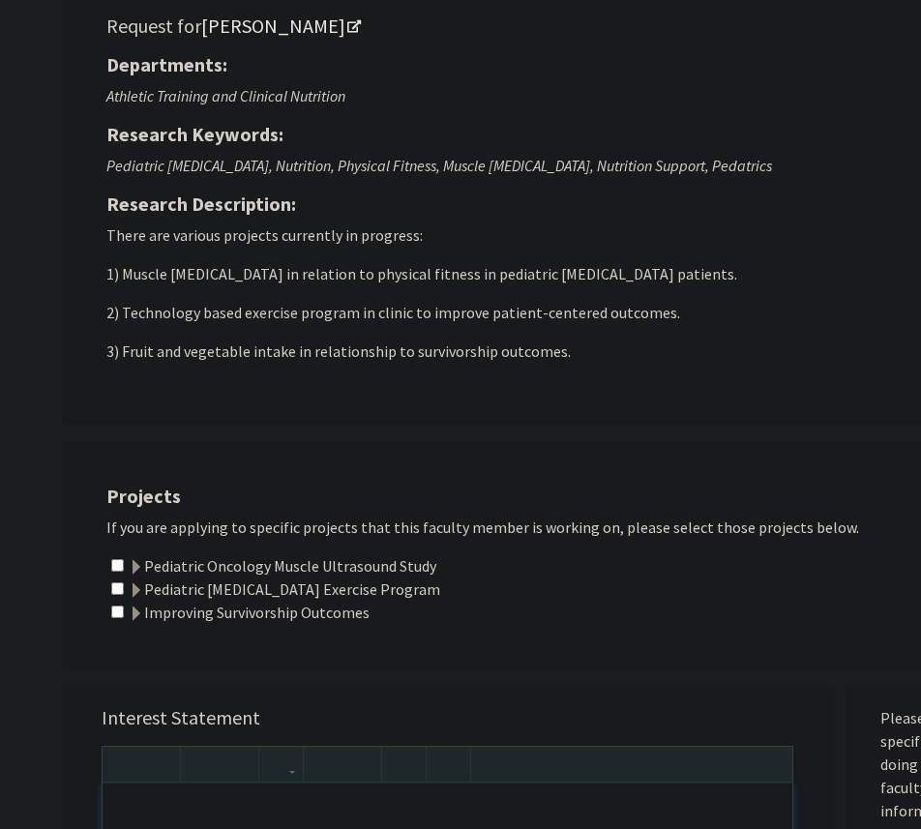
scroll to position [101, 0]
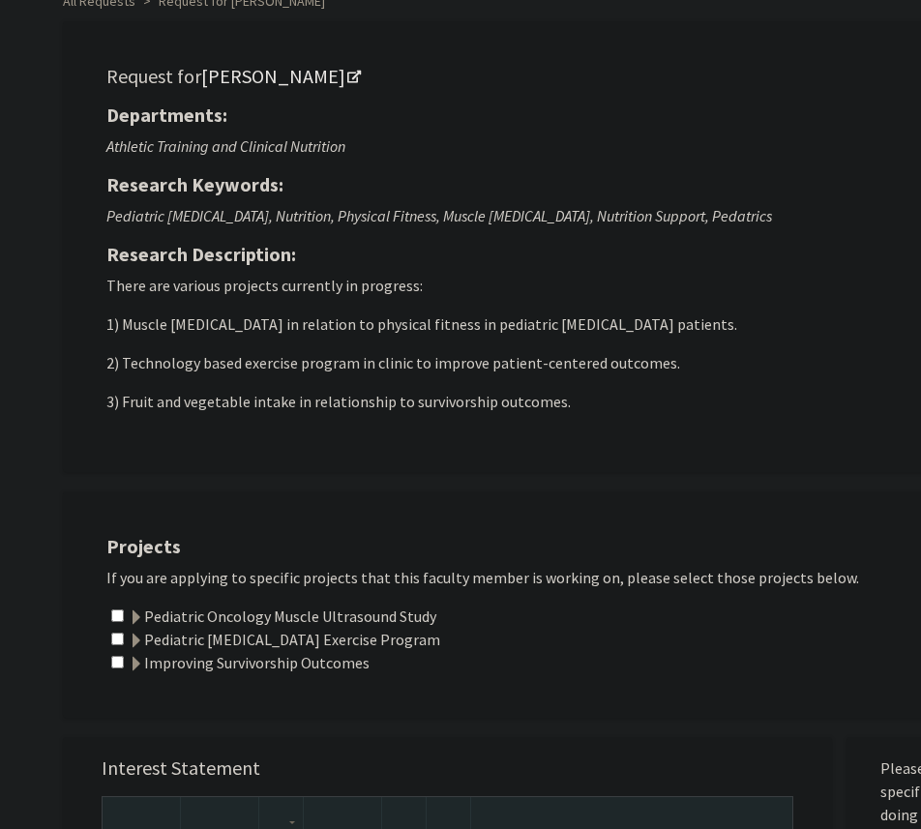
click at [613, 336] on p "1) Muscle [MEDICAL_DATA] in relation to physical fitness in pediatric [MEDICAL_…" at bounding box center [587, 323] width 962 height 23
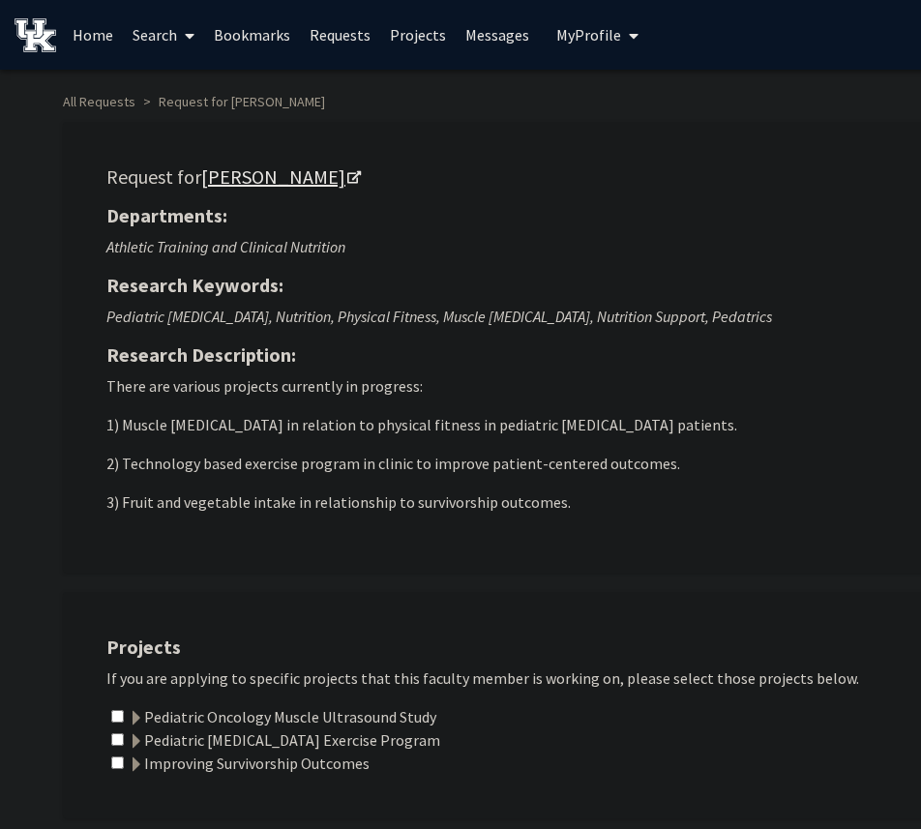
click at [274, 179] on link "[PERSON_NAME]" at bounding box center [280, 176] width 158 height 24
click at [170, 38] on link "Search" at bounding box center [163, 35] width 81 height 68
click at [195, 93] on span "Faculty/Staff" at bounding box center [194, 89] width 142 height 39
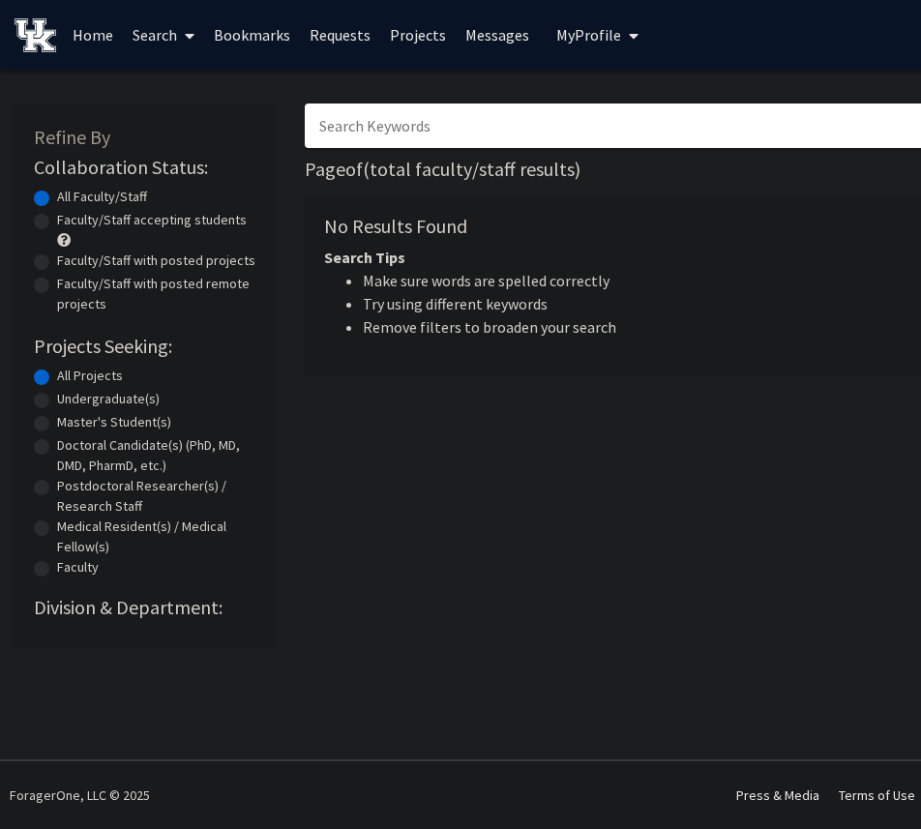
click at [453, 111] on input "Search Keywords" at bounding box center [684, 125] width 759 height 44
paste input "Ke'[PERSON_NAME]"
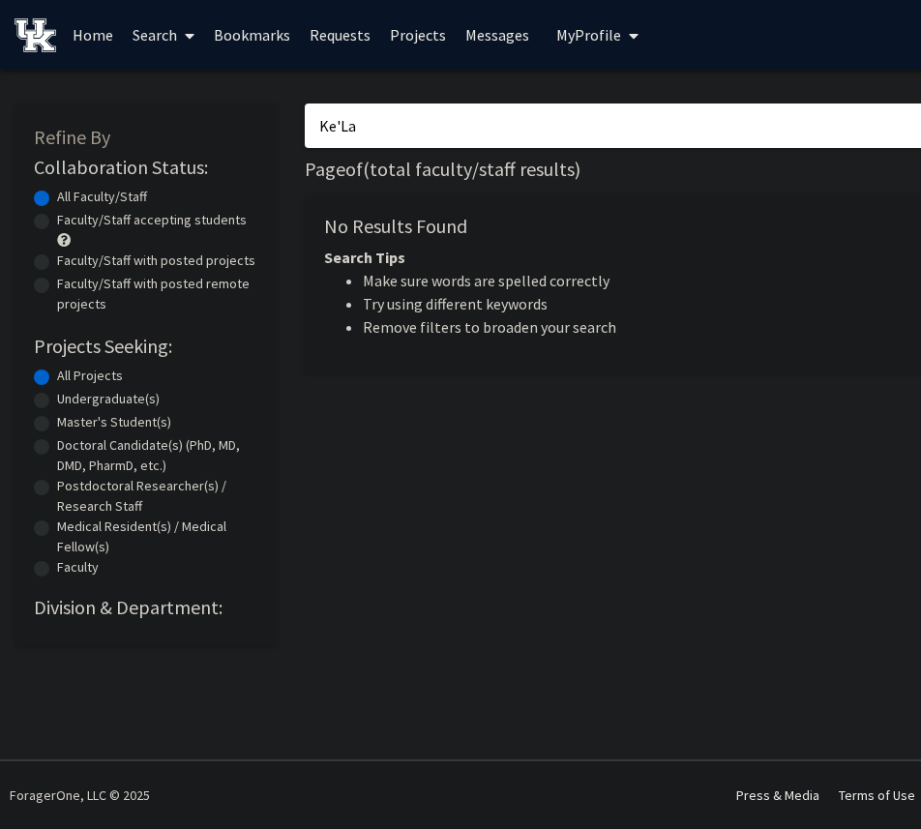
type input "Ke'La"
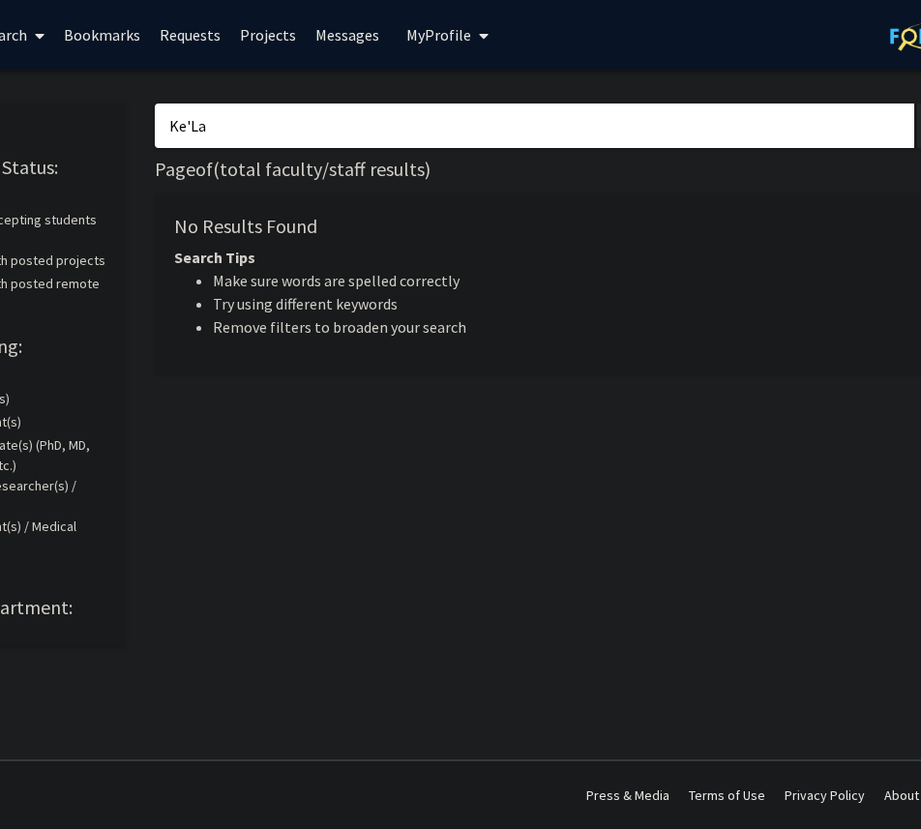
scroll to position [0, 201]
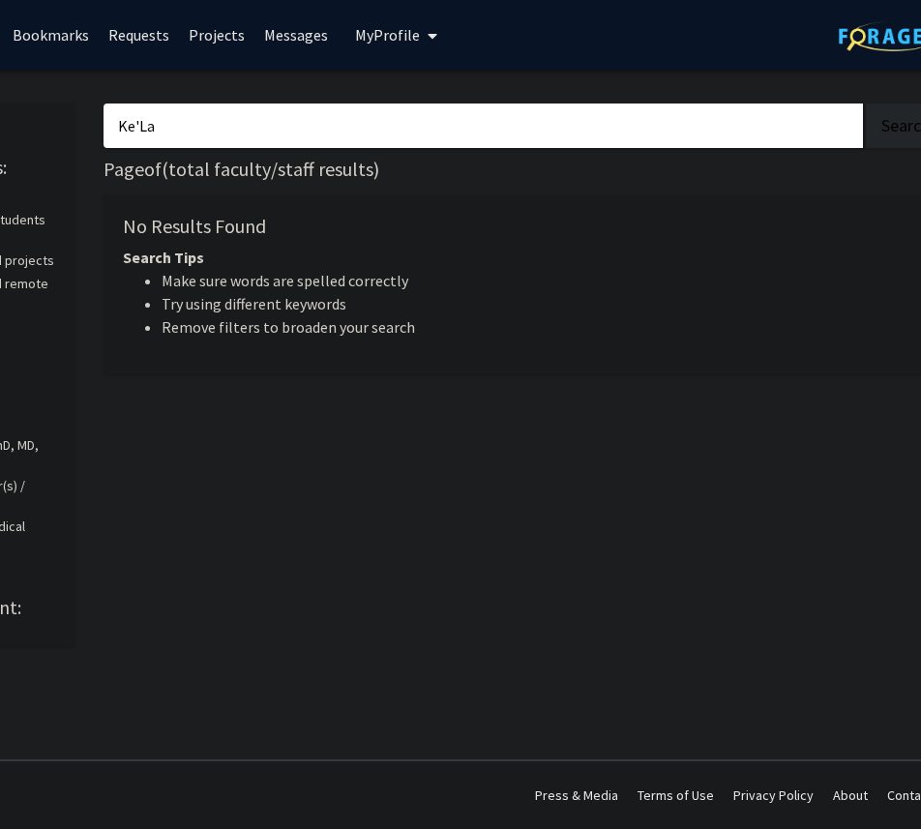
click at [402, 44] on span "My Profile" at bounding box center [387, 34] width 65 height 19
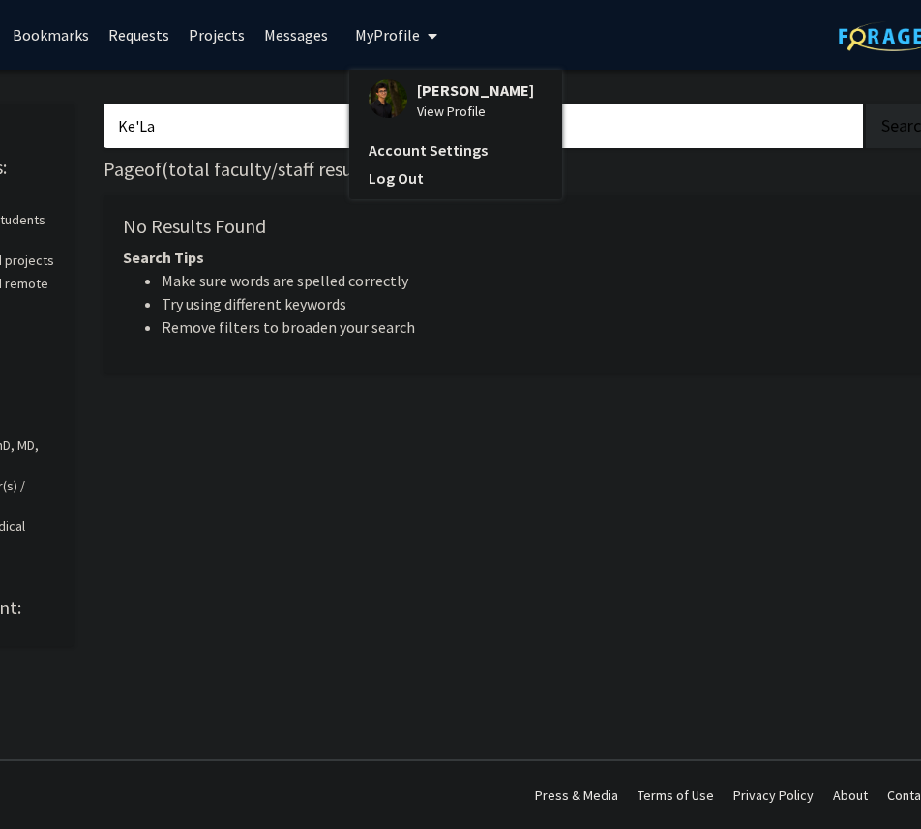
scroll to position [0, 0]
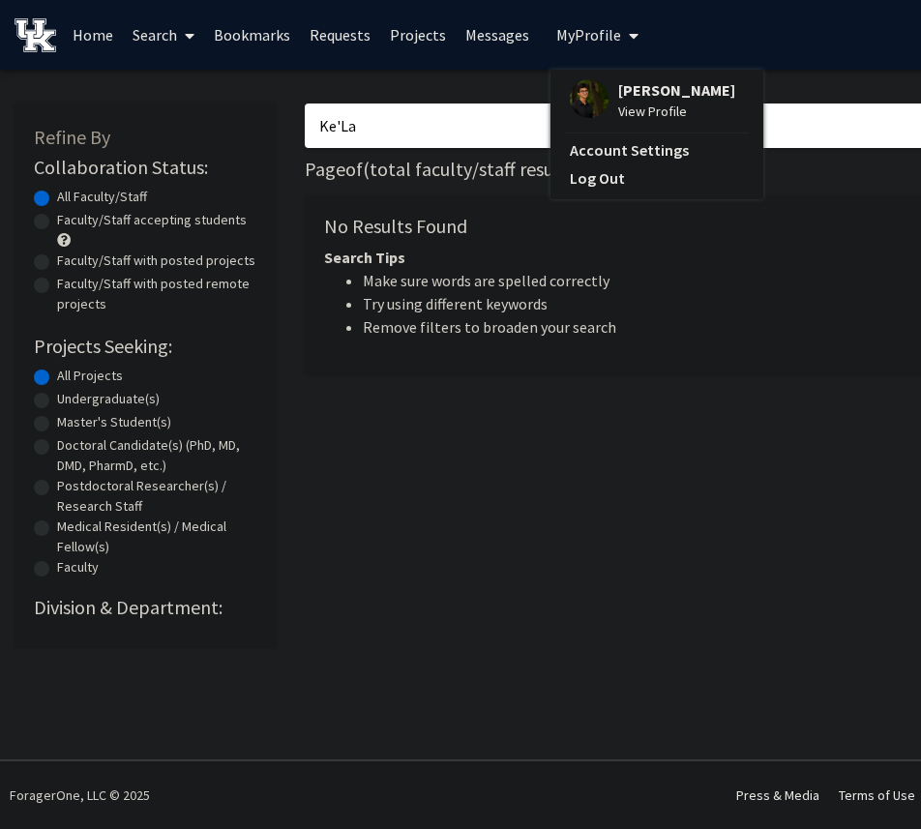
click at [650, 95] on span "[PERSON_NAME]" at bounding box center [676, 89] width 117 height 21
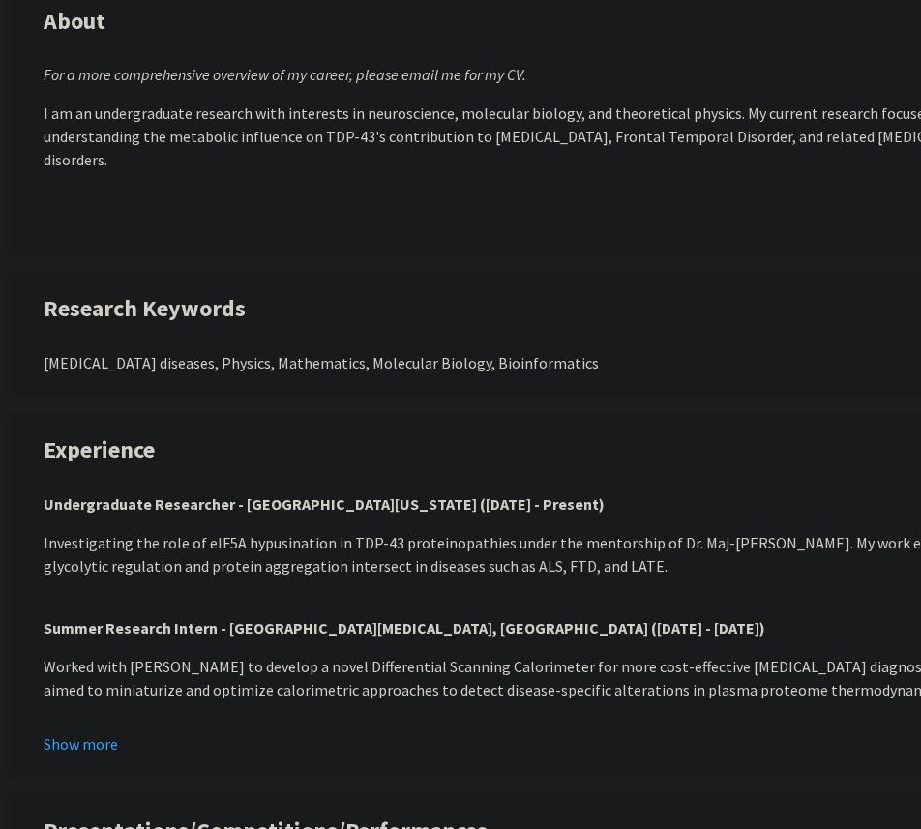
scroll to position [1029, 42]
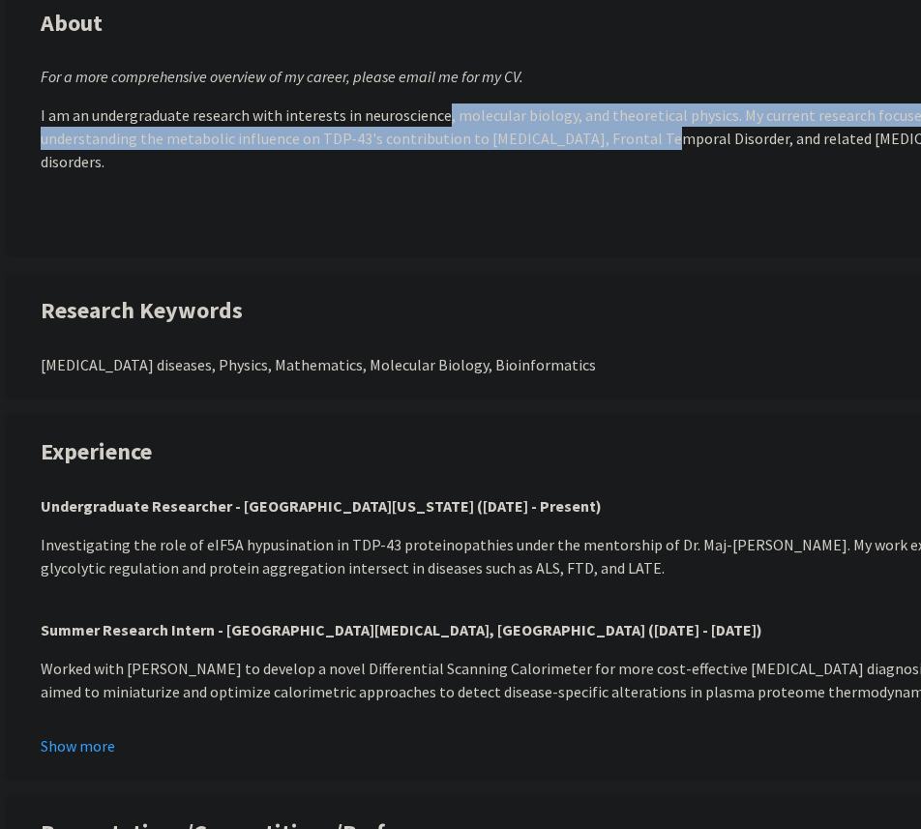
drag, startPoint x: 440, startPoint y: 113, endPoint x: 757, endPoint y: 251, distance: 346.1
click at [756, 235] on div "For a more comprehensive overview of my career, please email me for my CV. I am…" at bounding box center [539, 150] width 996 height 170
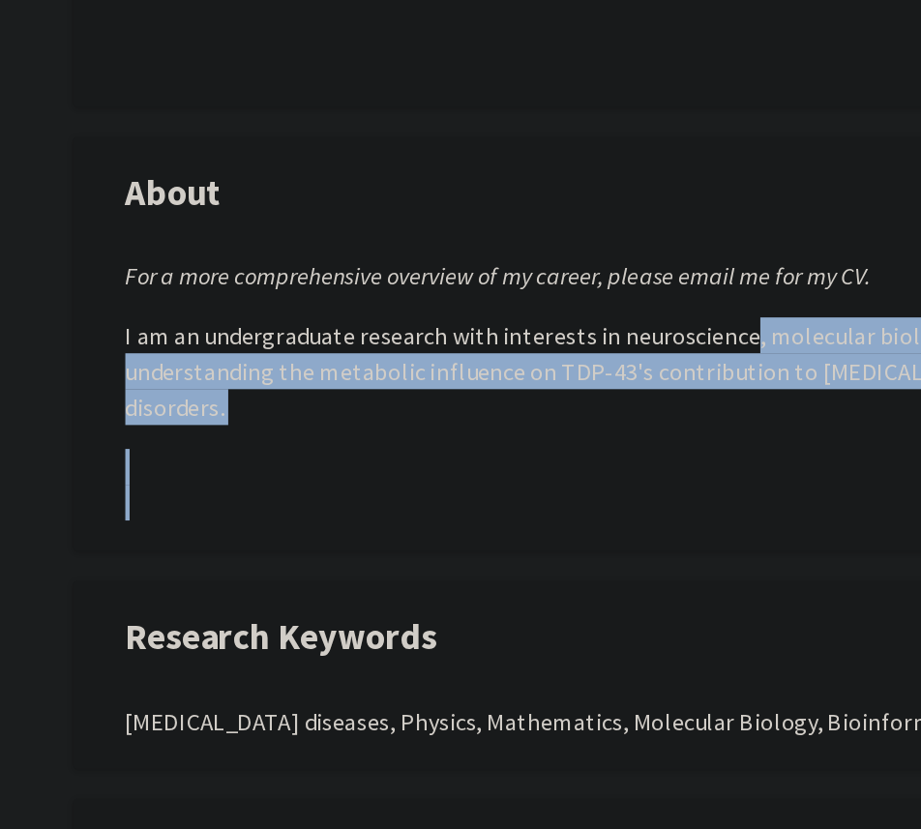
scroll to position [879, 0]
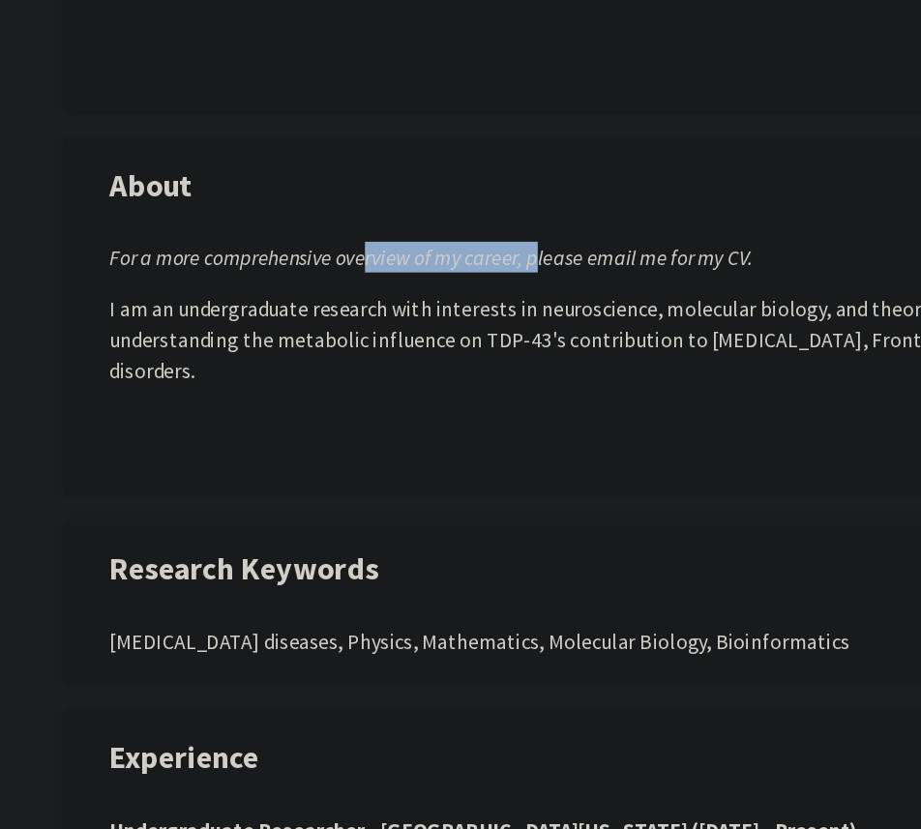
drag, startPoint x: 283, startPoint y: 219, endPoint x: 417, endPoint y: 217, distance: 133.5
click at [413, 219] on em "For a more comprehensive overview of my career, please email me for my CV." at bounding box center [323, 226] width 483 height 19
drag, startPoint x: 519, startPoint y: 238, endPoint x: 547, endPoint y: 214, distance: 37.0
click at [544, 238] on p "For a more comprehensive overview of my career, please email me for my CV." at bounding box center [580, 226] width 996 height 23
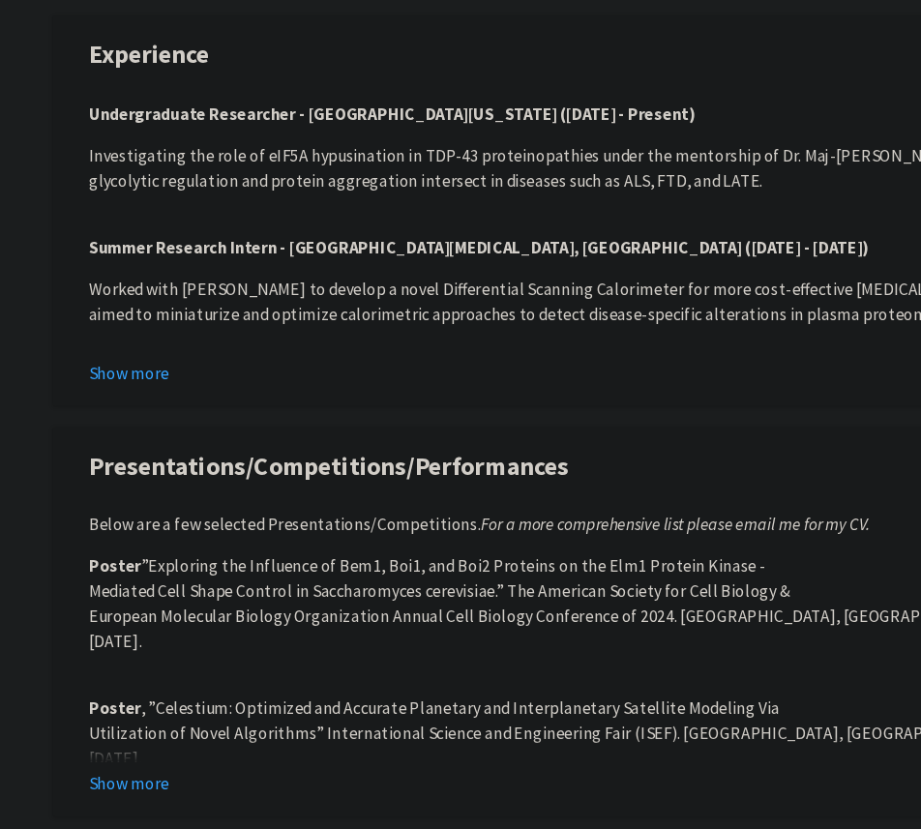
scroll to position [1375, 0]
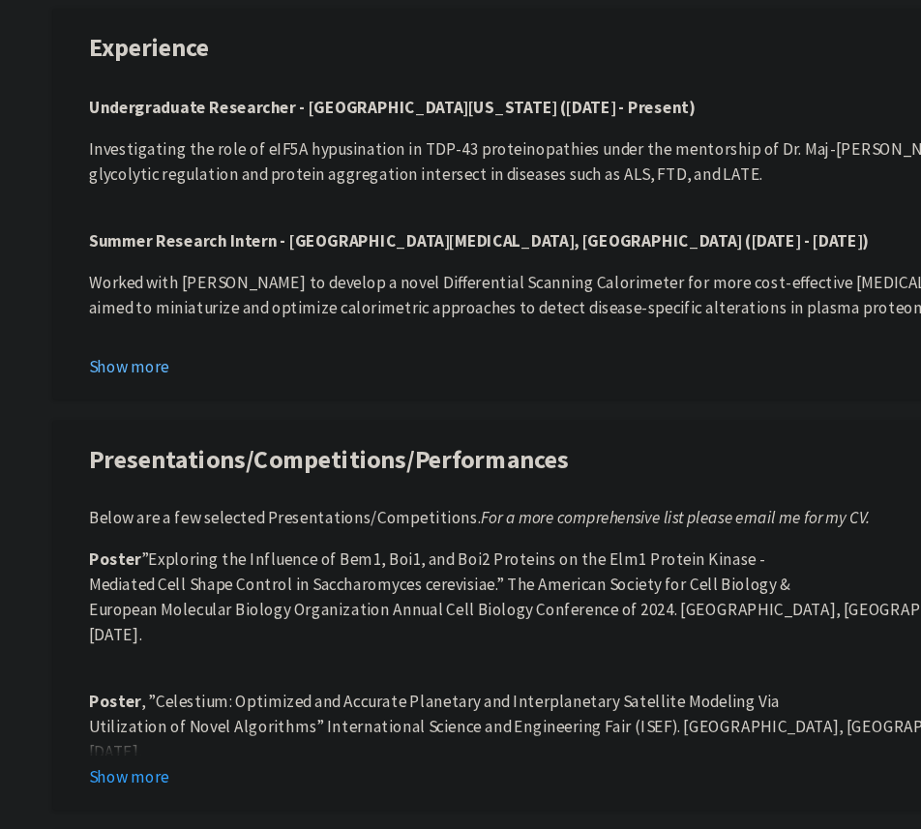
click at [136, 388] on button "Show more" at bounding box center [119, 399] width 74 height 23
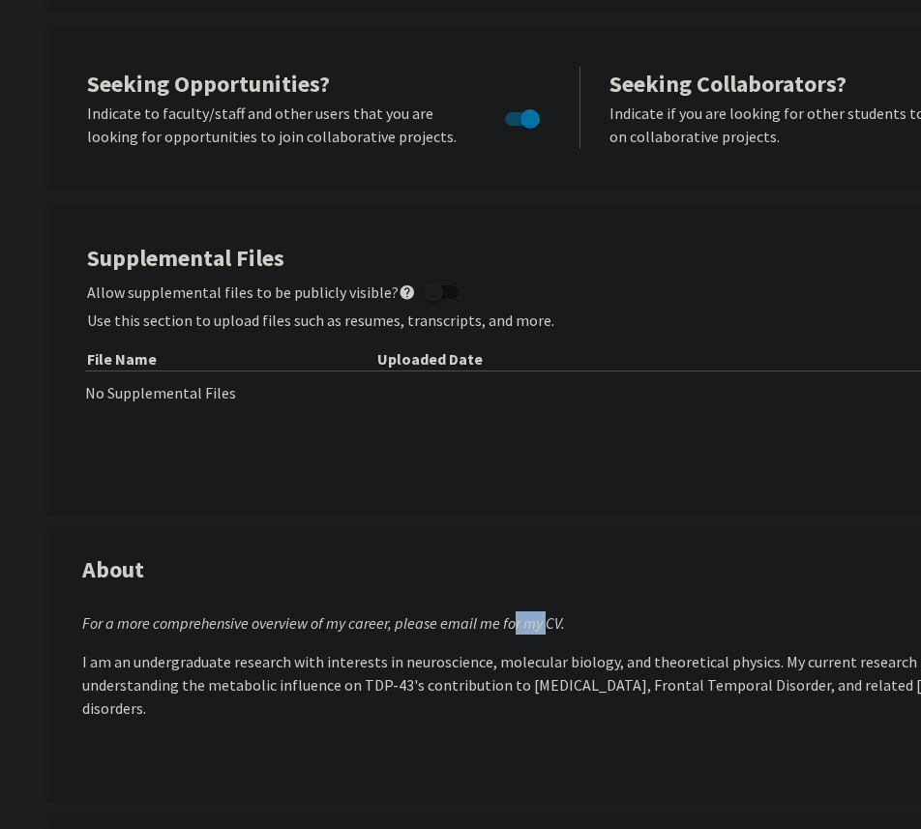
scroll to position [753, 0]
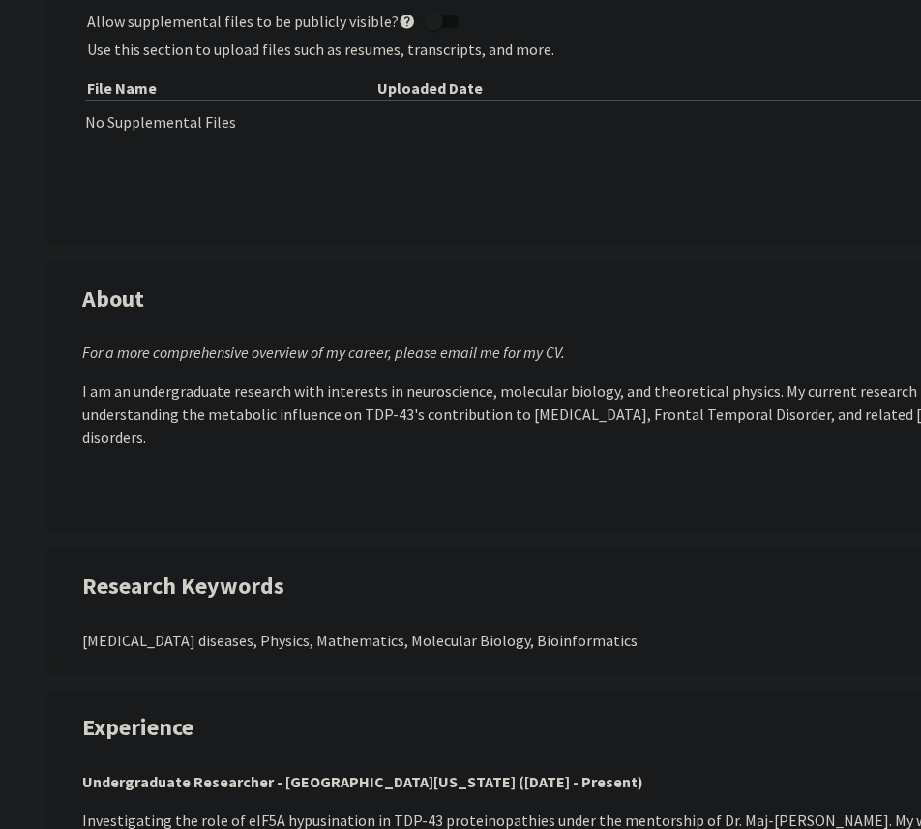
click at [243, 352] on em "For a more comprehensive overview of my career, please email me for my CV." at bounding box center [323, 351] width 483 height 19
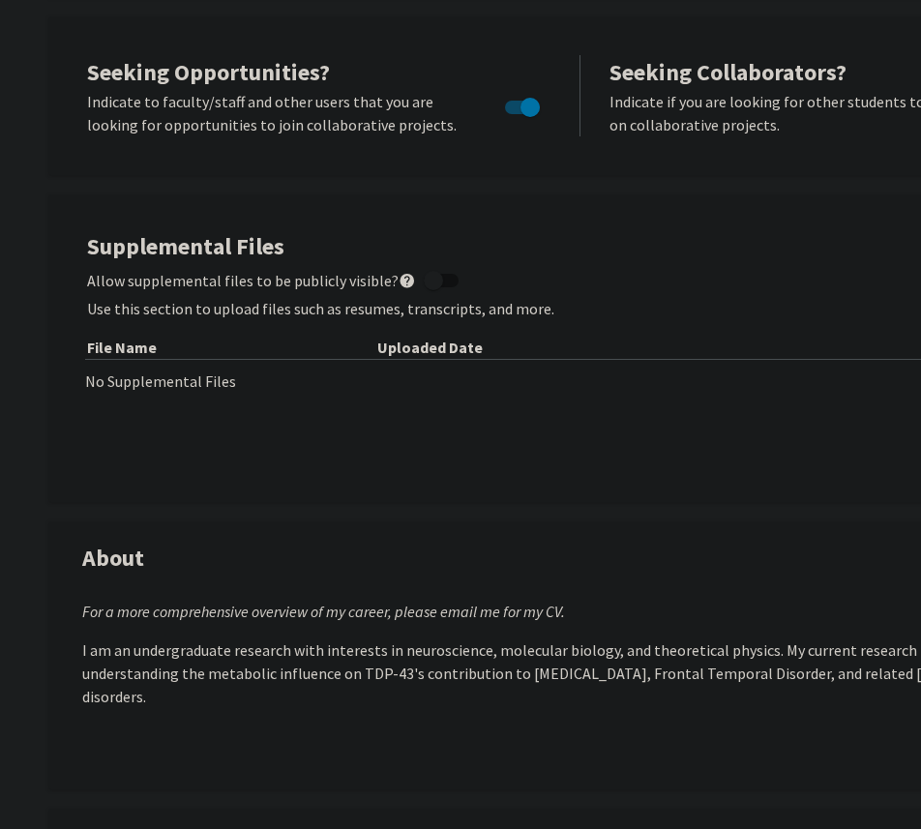
scroll to position [0, 0]
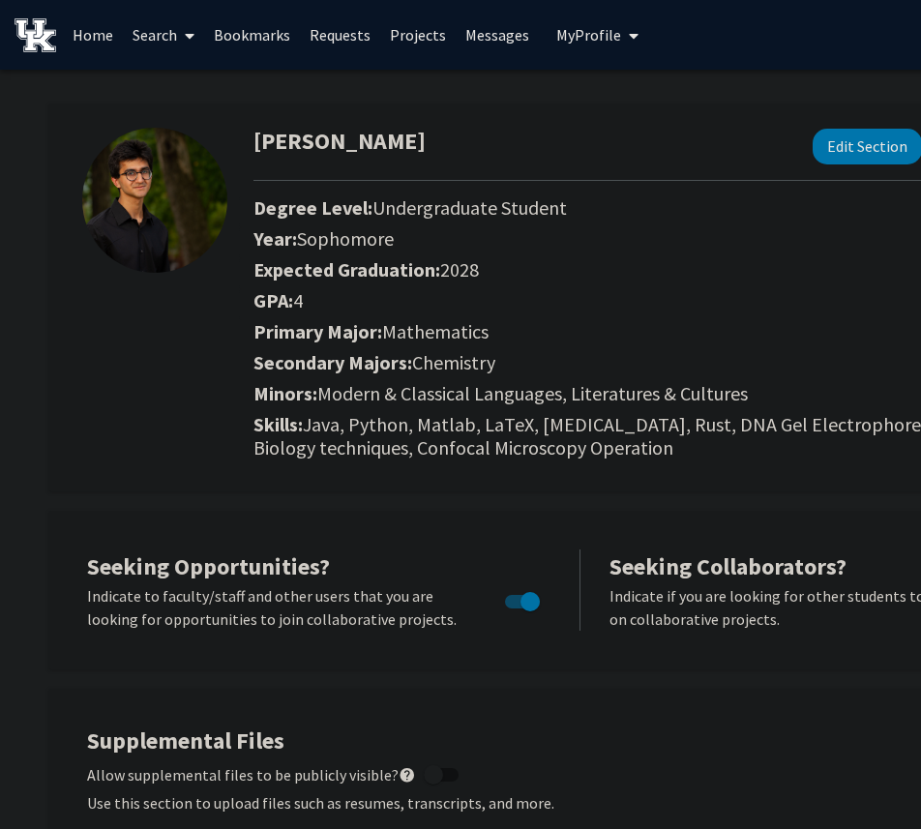
click at [60, 30] on link at bounding box center [39, 35] width 48 height 68
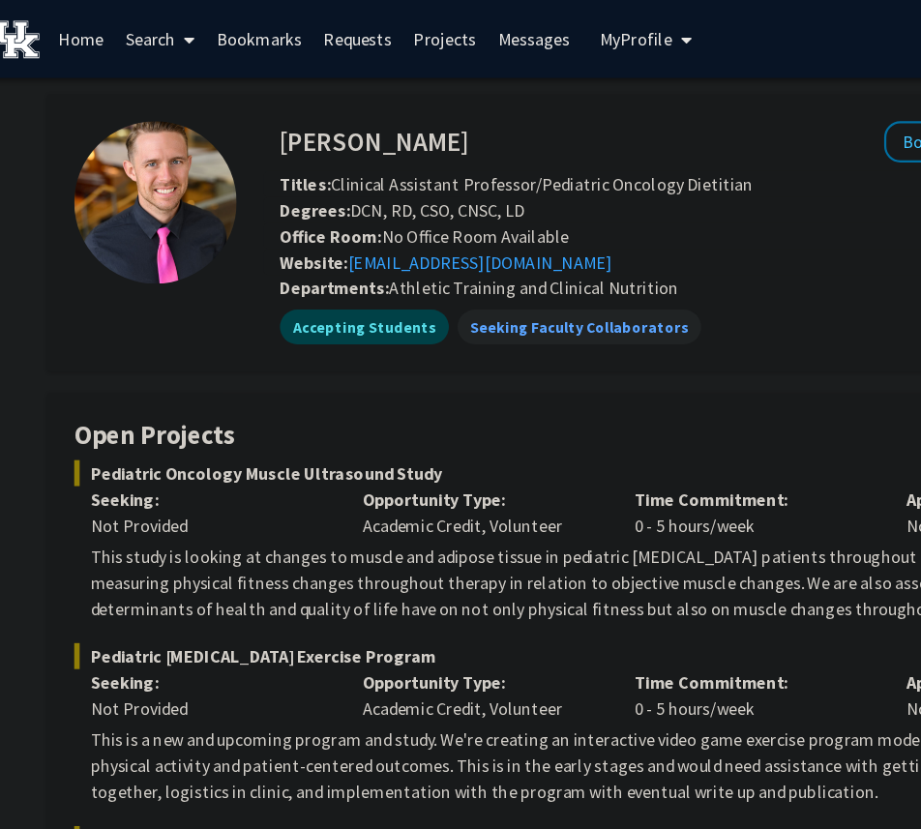
click at [301, 122] on h4 "[PERSON_NAME]" at bounding box center [355, 126] width 168 height 36
drag, startPoint x: 301, startPoint y: 122, endPoint x: 411, endPoint y: 122, distance: 110.3
click at [411, 122] on div "[PERSON_NAME] Bookmark Compose Request" at bounding box center [672, 126] width 832 height 37
copy h4 "[PERSON_NAME]"
click at [381, 216] on span "Office Room: No Office Room Available" at bounding box center [400, 210] width 258 height 19
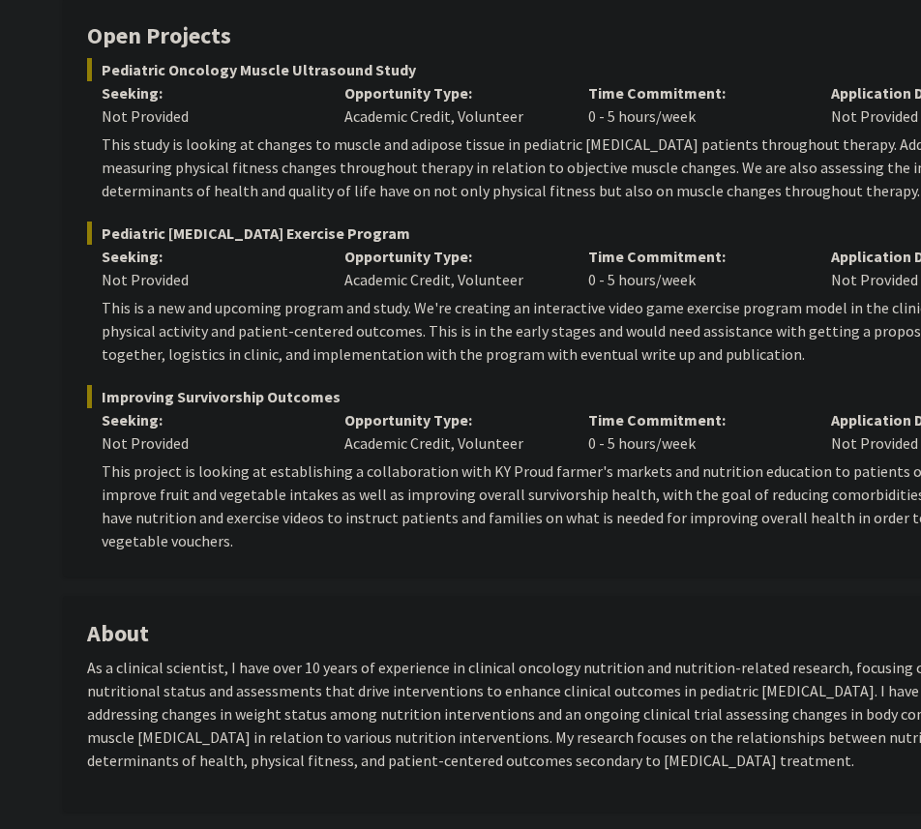
scroll to position [981, 0]
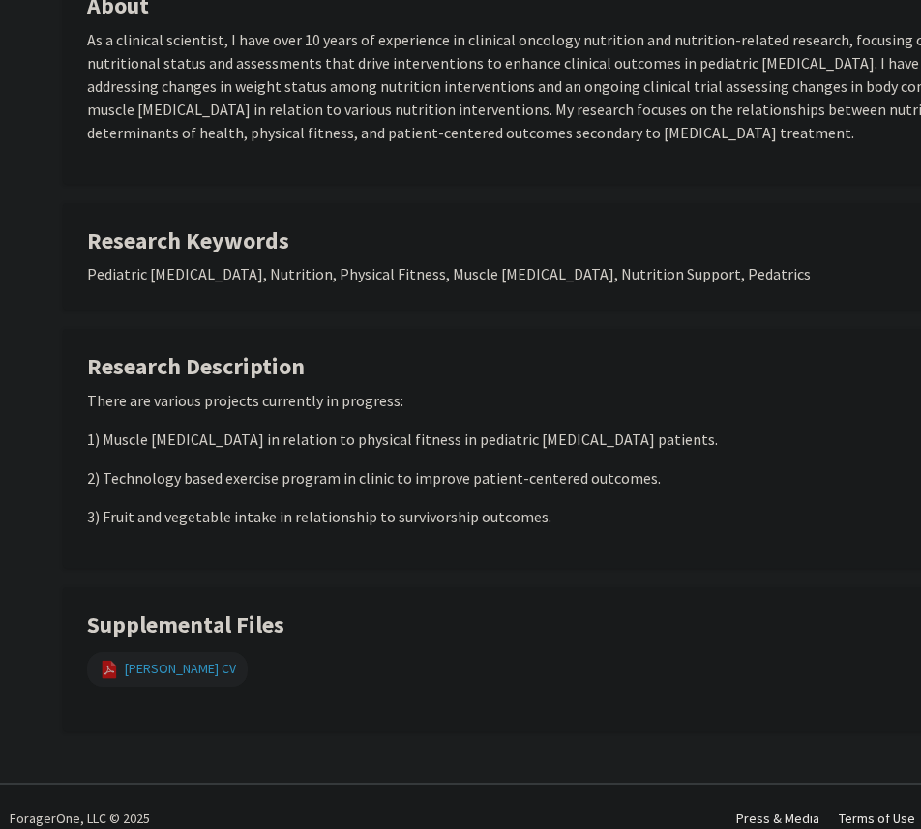
click at [173, 659] on link "[PERSON_NAME] CV" at bounding box center [180, 669] width 111 height 20
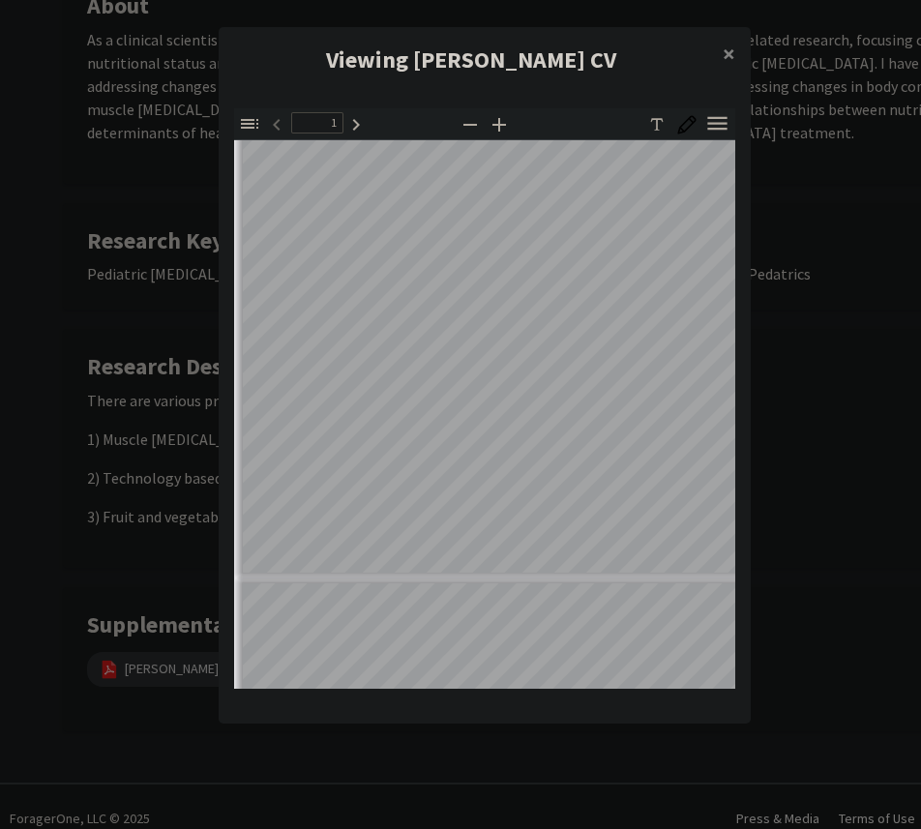
scroll to position [347, 0]
type input "2"
click at [727, 56] on span "×" at bounding box center [729, 54] width 13 height 30
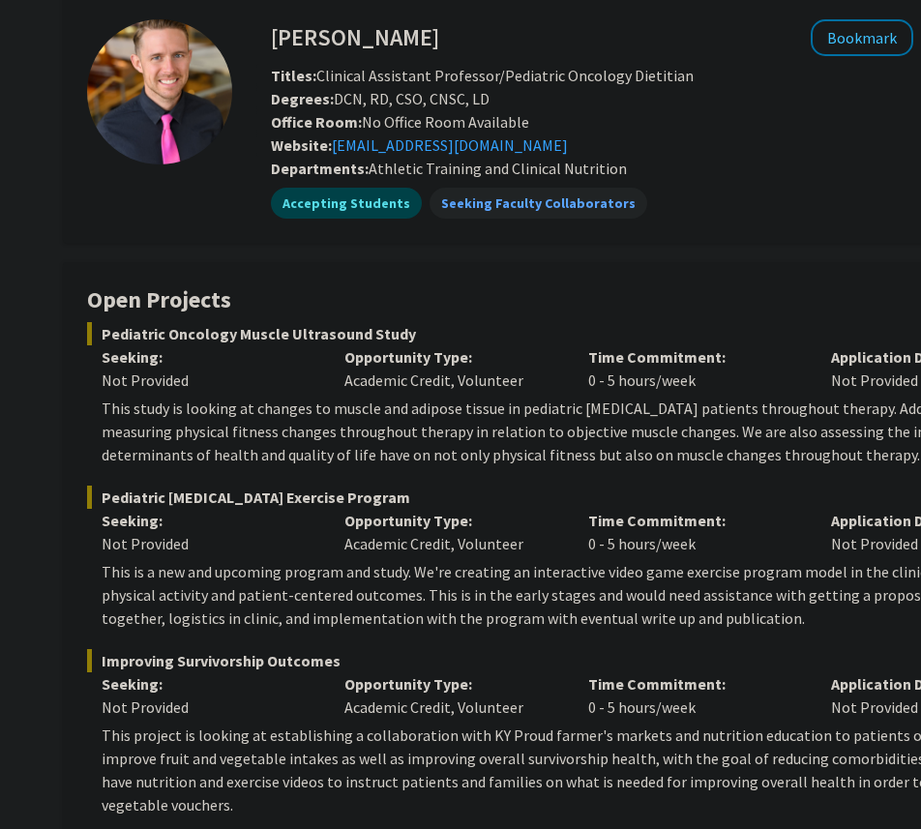
scroll to position [0, 0]
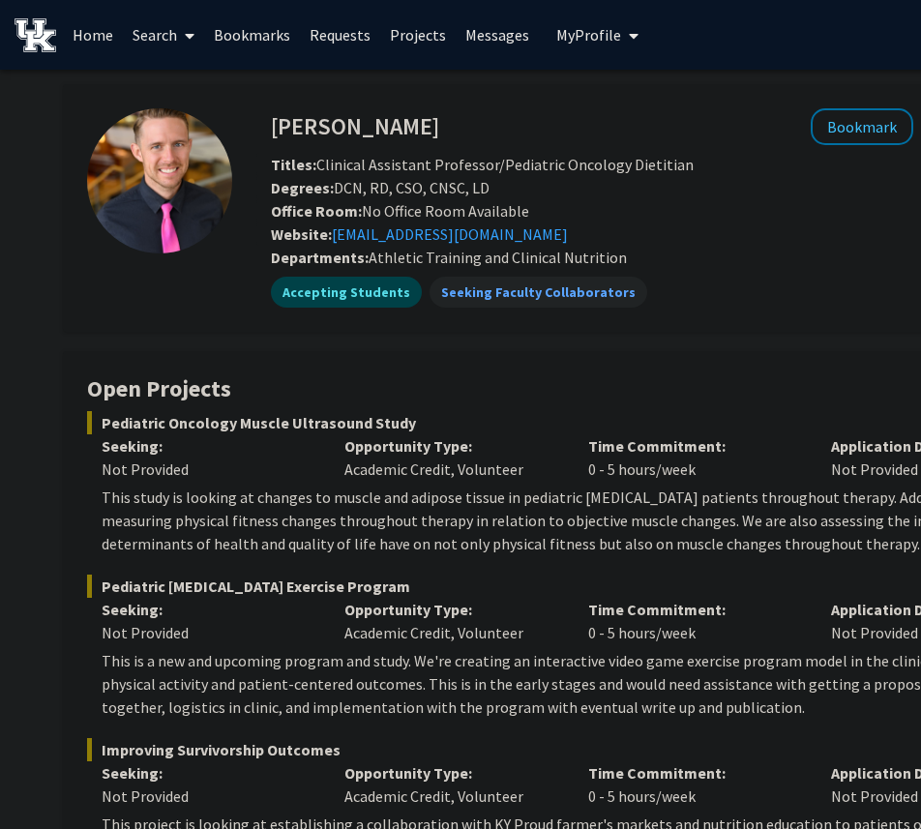
click at [296, 119] on h4 "[PERSON_NAME]" at bounding box center [355, 126] width 168 height 36
drag, startPoint x: 296, startPoint y: 119, endPoint x: 413, endPoint y: 124, distance: 117.1
click at [413, 124] on div "Corey Hawes Bookmark Compose Request" at bounding box center [672, 126] width 832 height 37
click at [439, 124] on div "Bookmark Compose Request" at bounding box center [756, 126] width 635 height 37
click at [392, 136] on h4 "[PERSON_NAME]" at bounding box center [355, 126] width 168 height 36
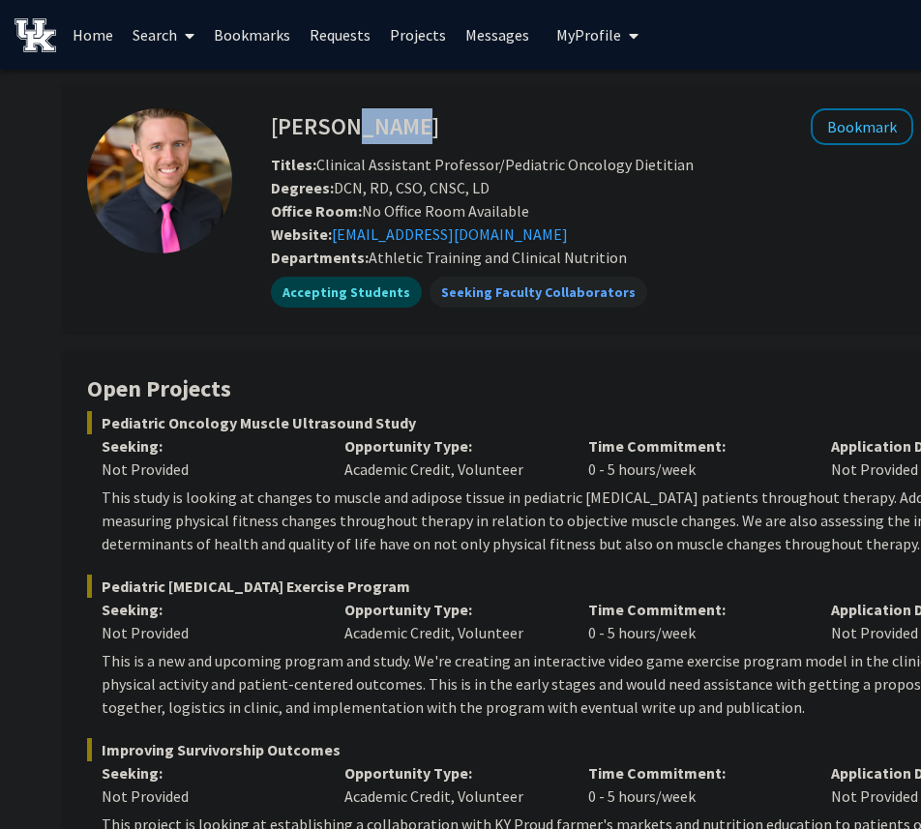
click at [392, 136] on h4 "[PERSON_NAME]" at bounding box center [355, 126] width 168 height 36
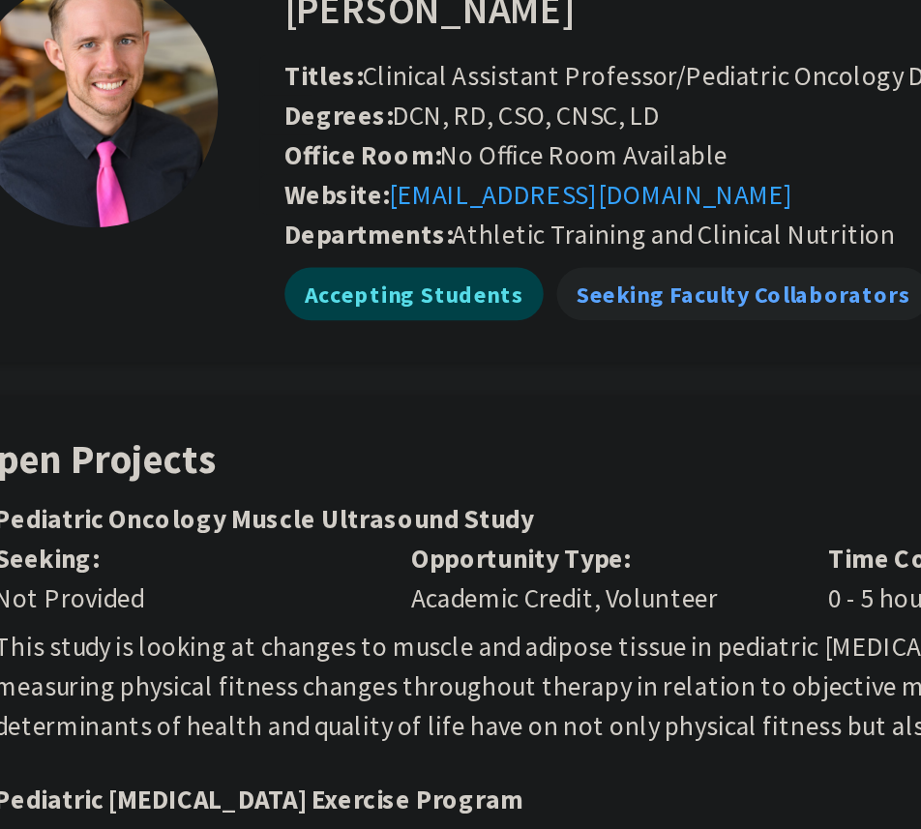
click at [509, 230] on div "Website: cjhawe2@uky.edu" at bounding box center [672, 233] width 832 height 23
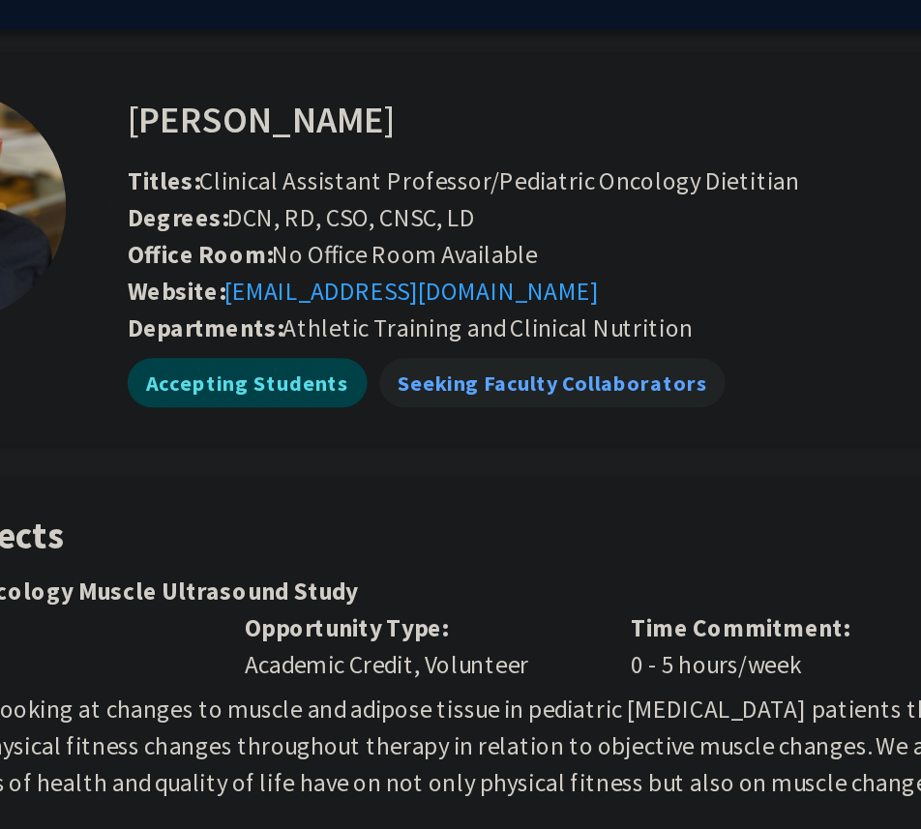
click at [396, 258] on span "Athletic Training and Clinical Nutrition" at bounding box center [498, 257] width 258 height 19
drag, startPoint x: 396, startPoint y: 258, endPoint x: 612, endPoint y: 258, distance: 216.7
click at [612, 258] on span "Athletic Training and Clinical Nutrition" at bounding box center [498, 257] width 258 height 19
copy span "Athletic Training and Clinical Nutrition"
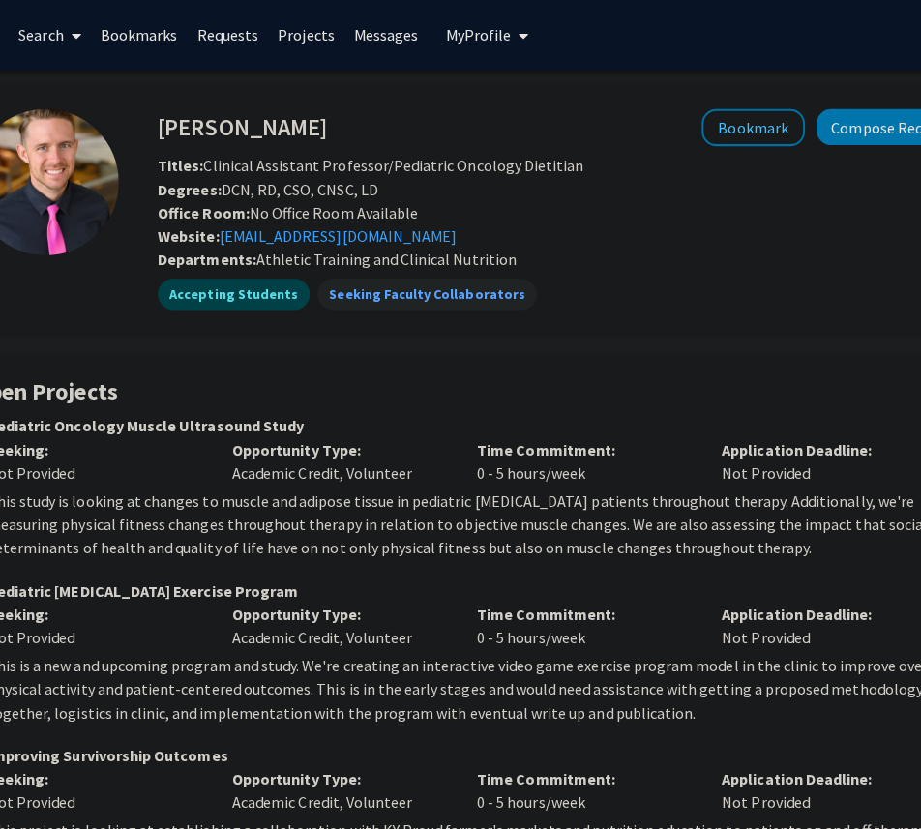
click at [215, 496] on p "This study is looking at changes to muscle and adipose tissue in pediatric [MED…" at bounding box center [480, 521] width 972 height 70
click at [640, 300] on div "Accepting Students Seeking Faculty Collaborators" at bounding box center [565, 292] width 811 height 39
